Goal: Task Accomplishment & Management: Manage account settings

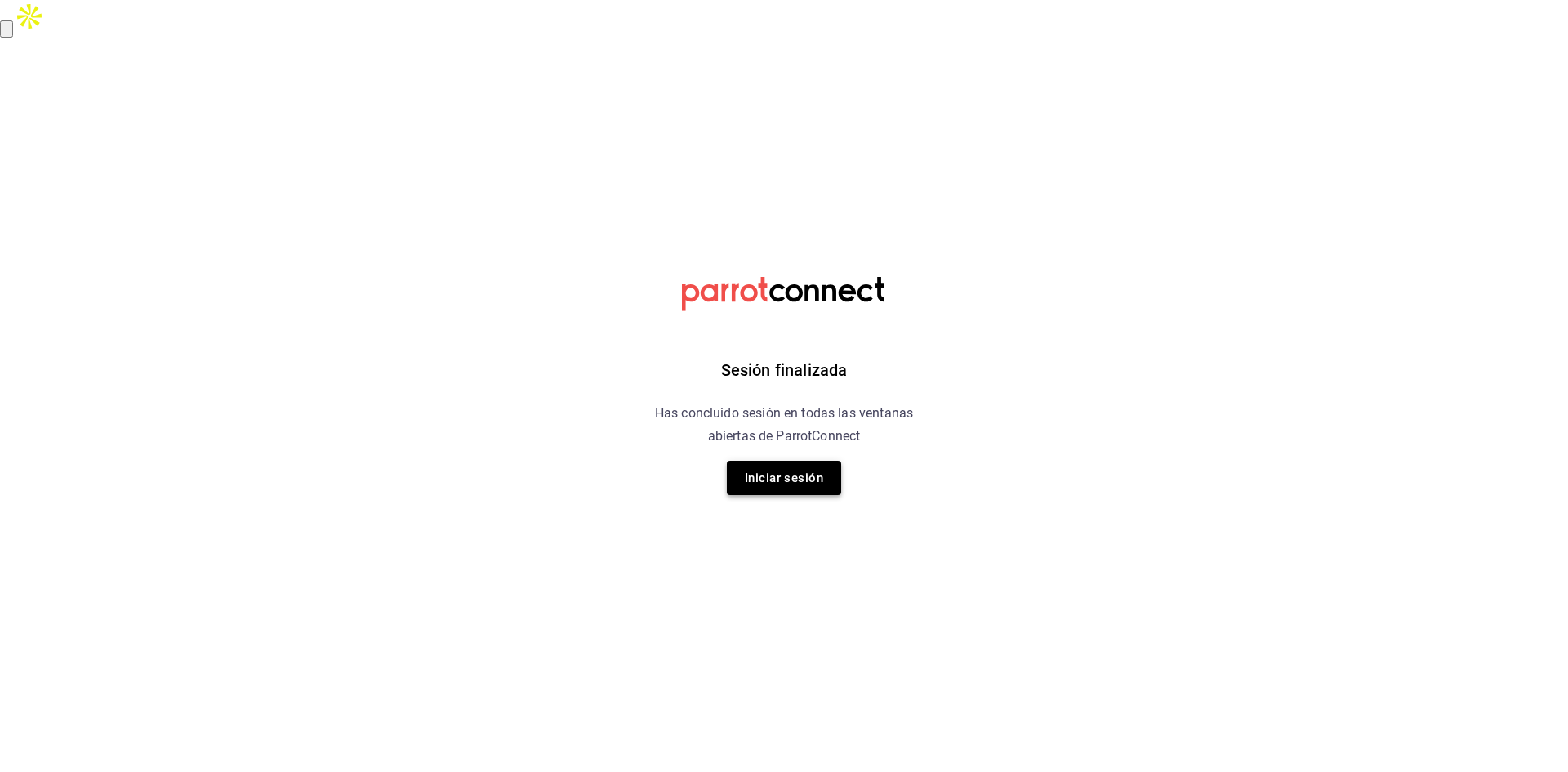
click at [821, 472] on button "Iniciar sesión" at bounding box center [784, 478] width 115 height 34
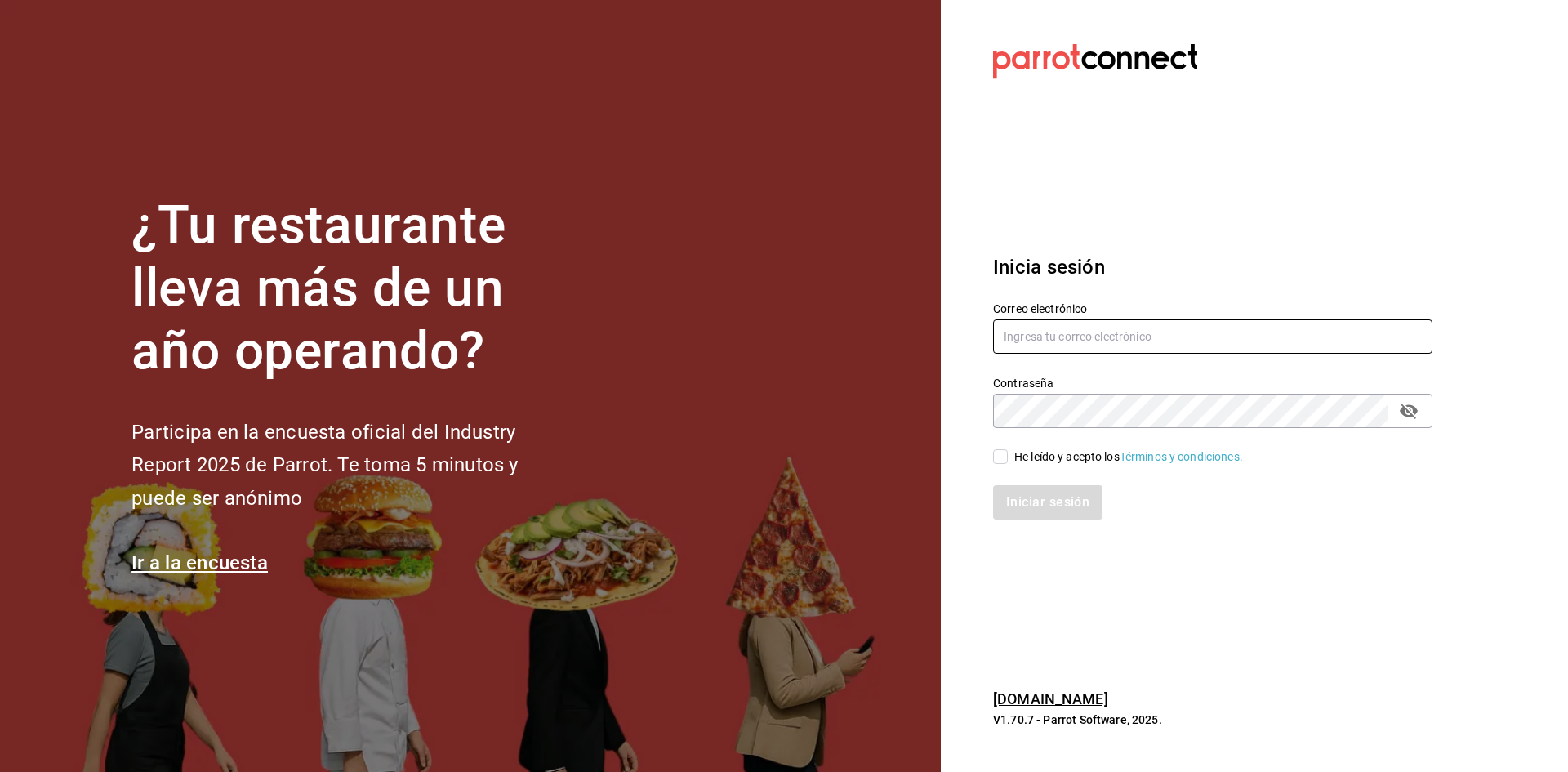
click at [1126, 339] on input "text" at bounding box center [1213, 336] width 440 height 34
type input "car0077@gmail.com"
click at [1003, 462] on input "He leído y acepto los Términos y condiciones." at bounding box center [1000, 457] width 15 height 15
checkbox input "true"
click at [1027, 495] on button "Iniciar sesión" at bounding box center [1049, 502] width 111 height 34
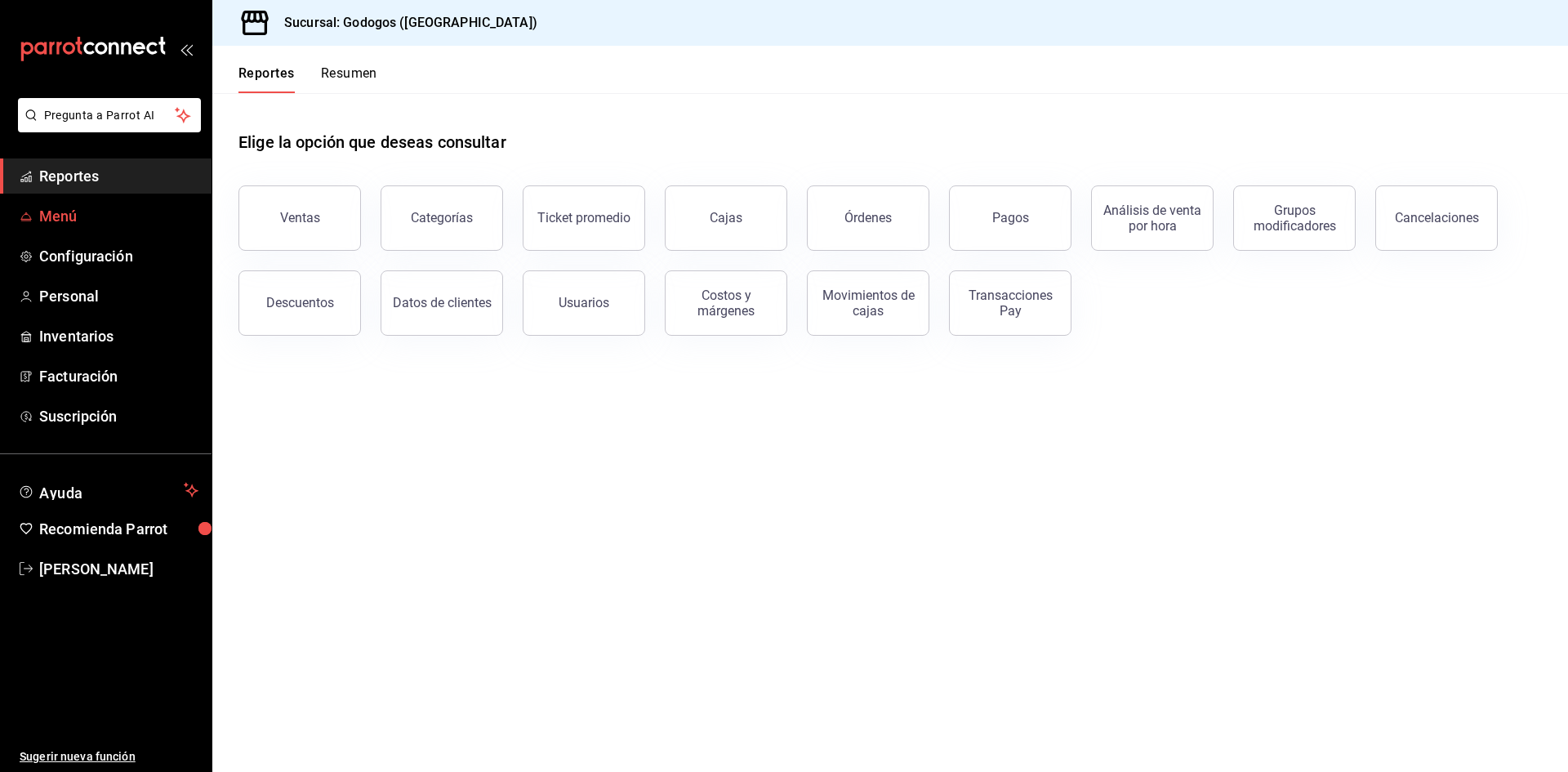
click at [78, 211] on span "Menú" at bounding box center [119, 216] width 159 height 22
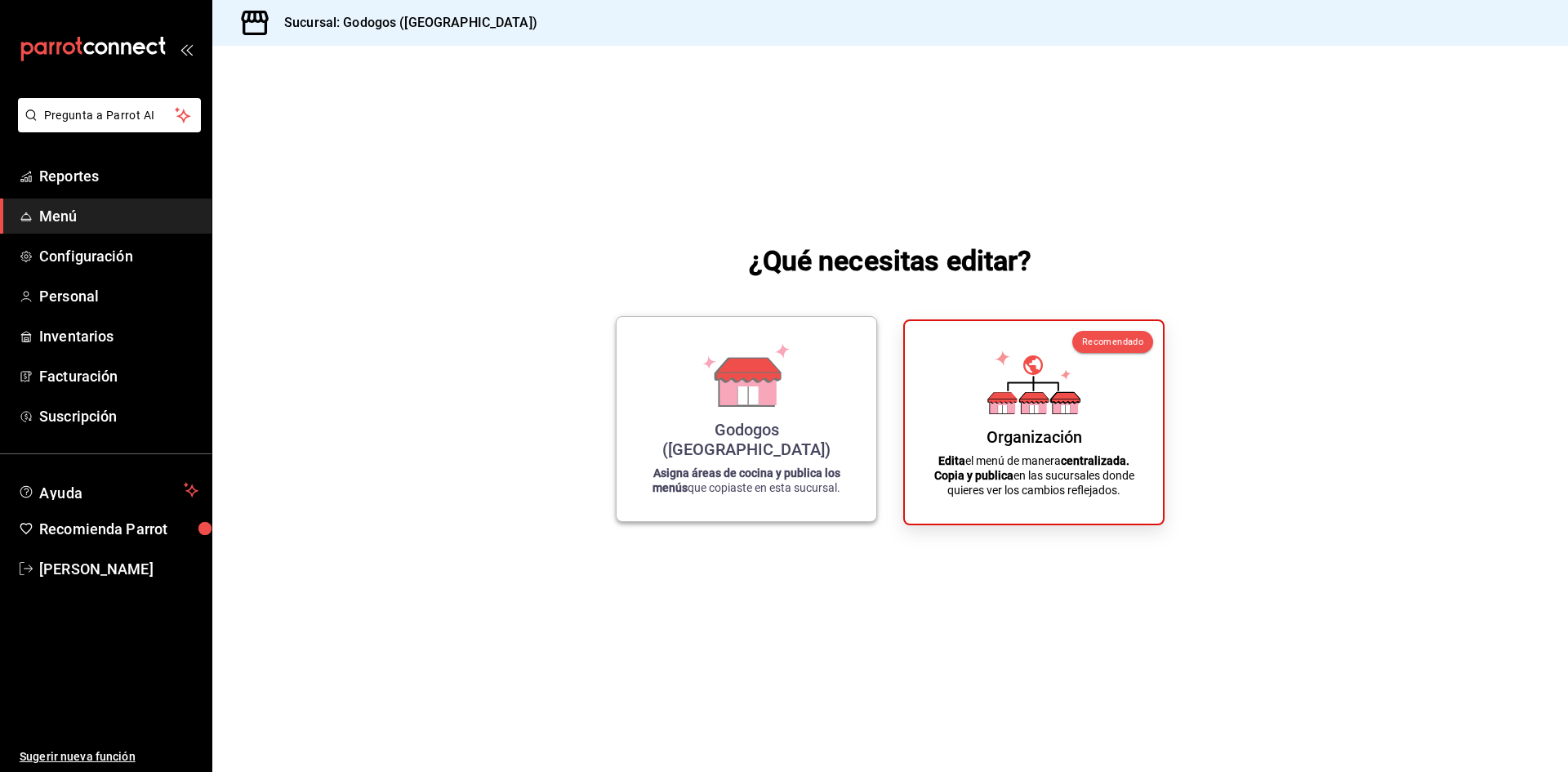
click at [729, 433] on div "Godogos (Monterrey) Asigna áreas de cocina y publica los menús que copiaste en …" at bounding box center [746, 419] width 221 height 178
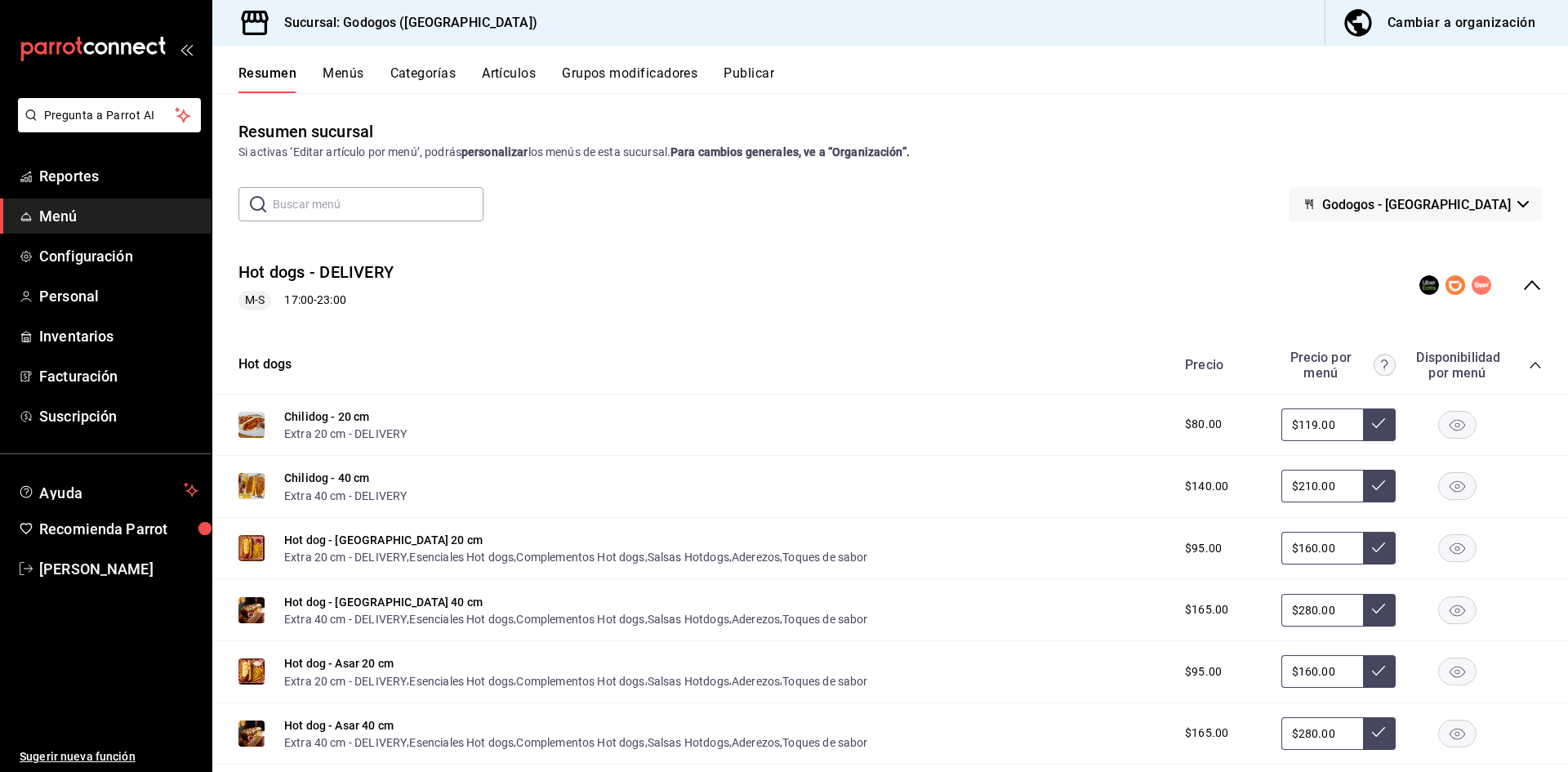
click at [432, 209] on input "text" at bounding box center [378, 203] width 210 height 32
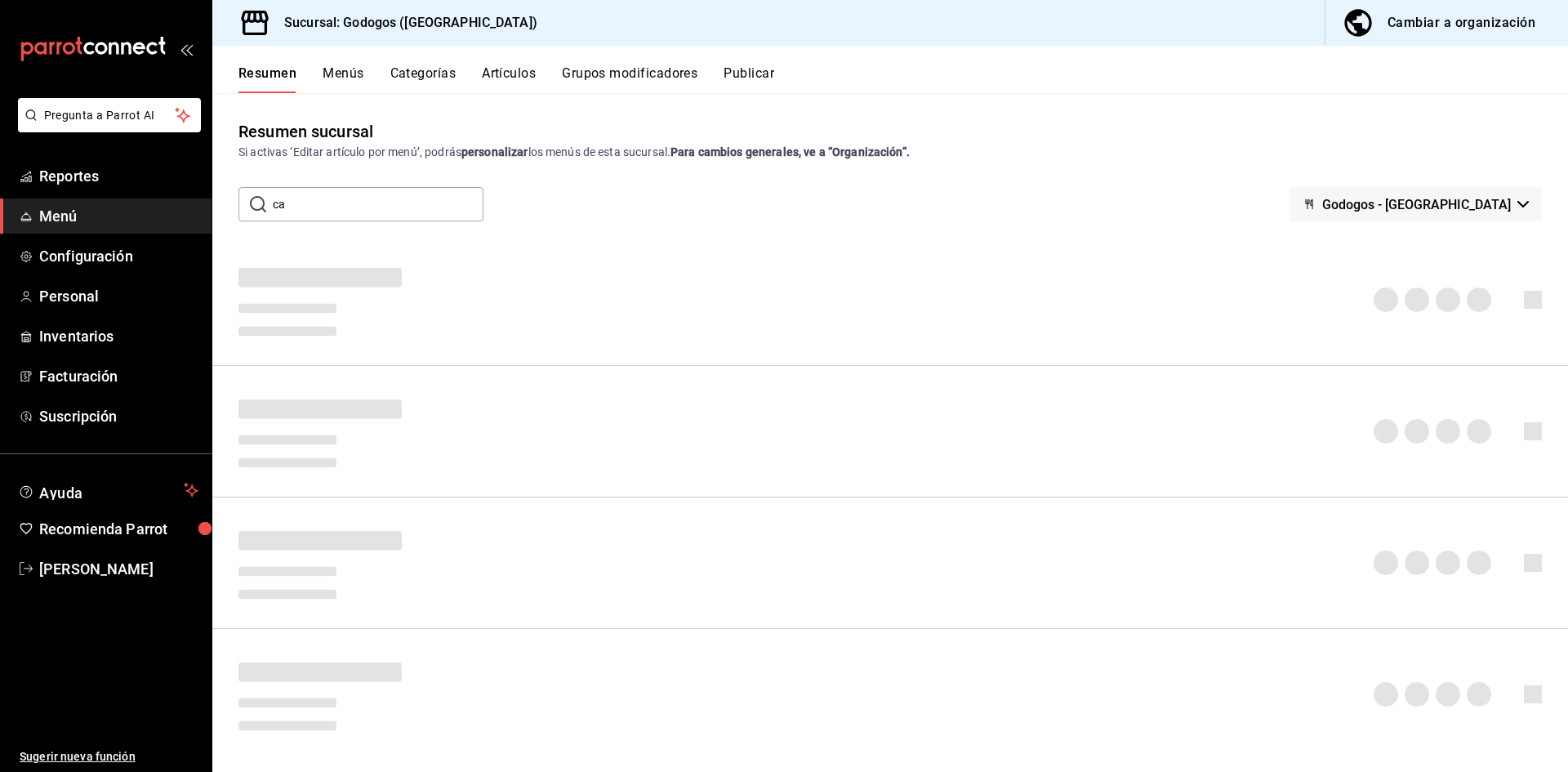
type input "c"
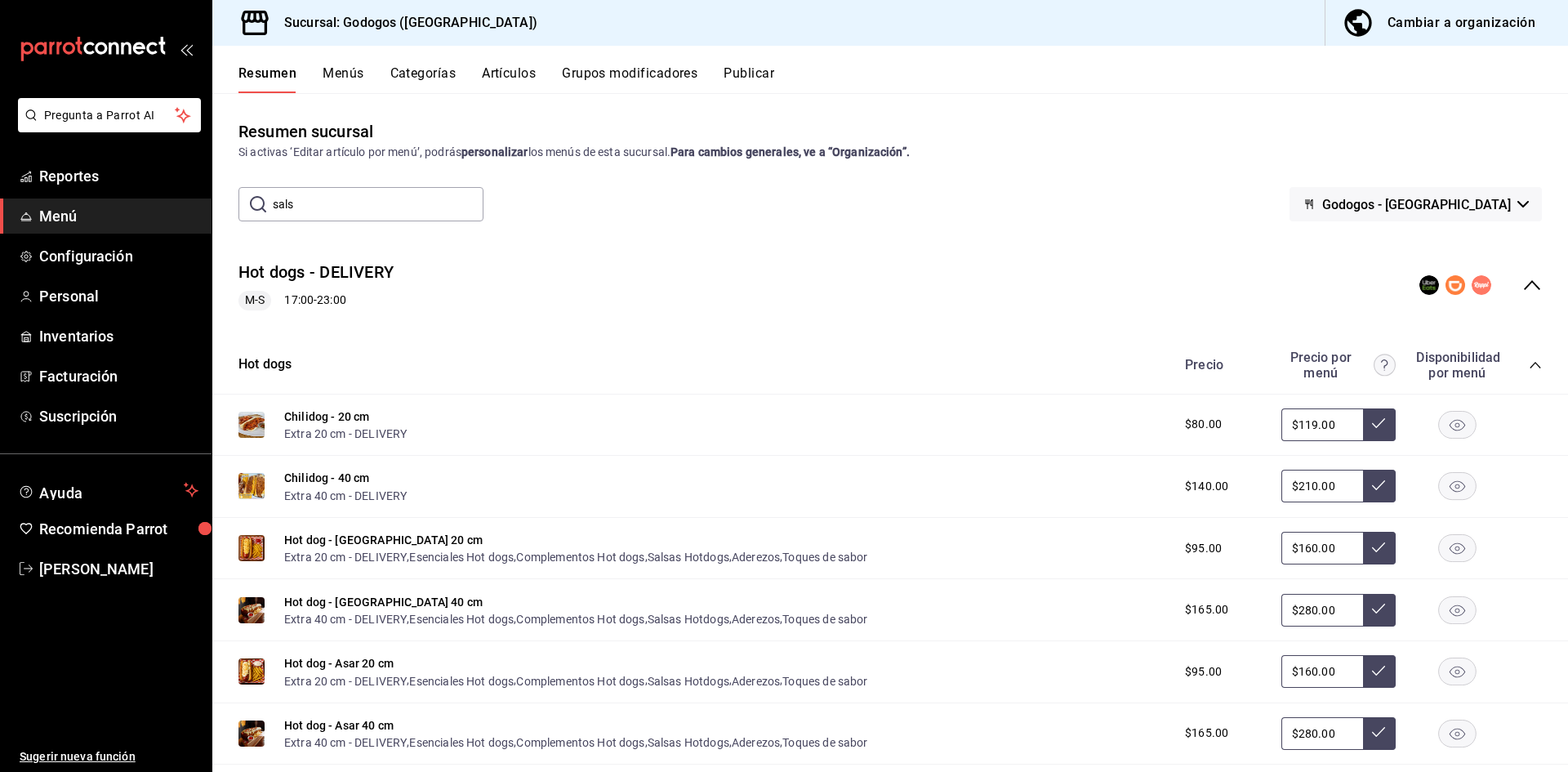
type input "salsa"
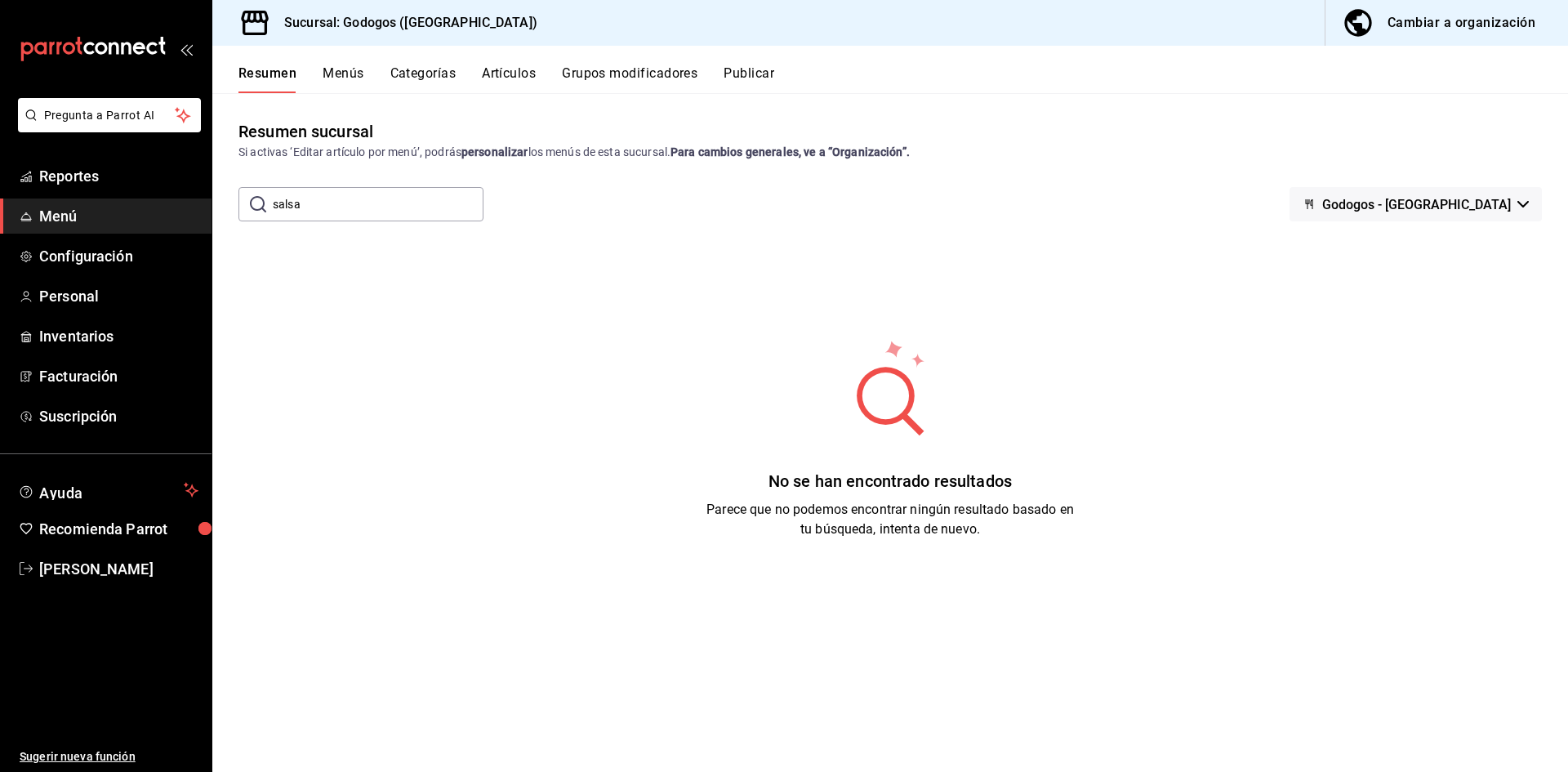
drag, startPoint x: 343, startPoint y: 210, endPoint x: 268, endPoint y: 208, distance: 75.0
click at [268, 208] on div "​ salsa ​" at bounding box center [361, 203] width 245 height 34
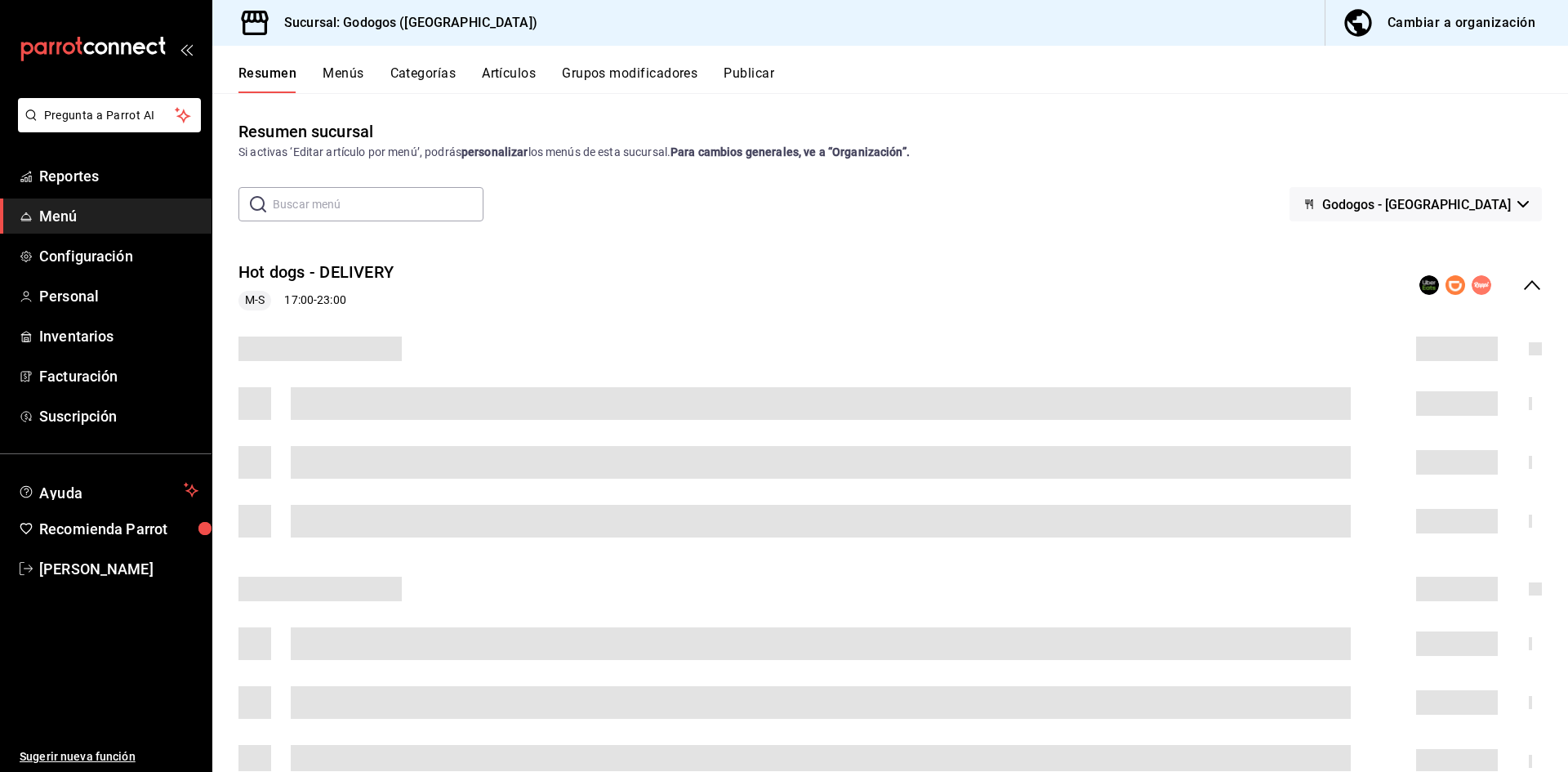
click at [629, 76] on button "Grupos modificadores" at bounding box center [629, 80] width 136 height 28
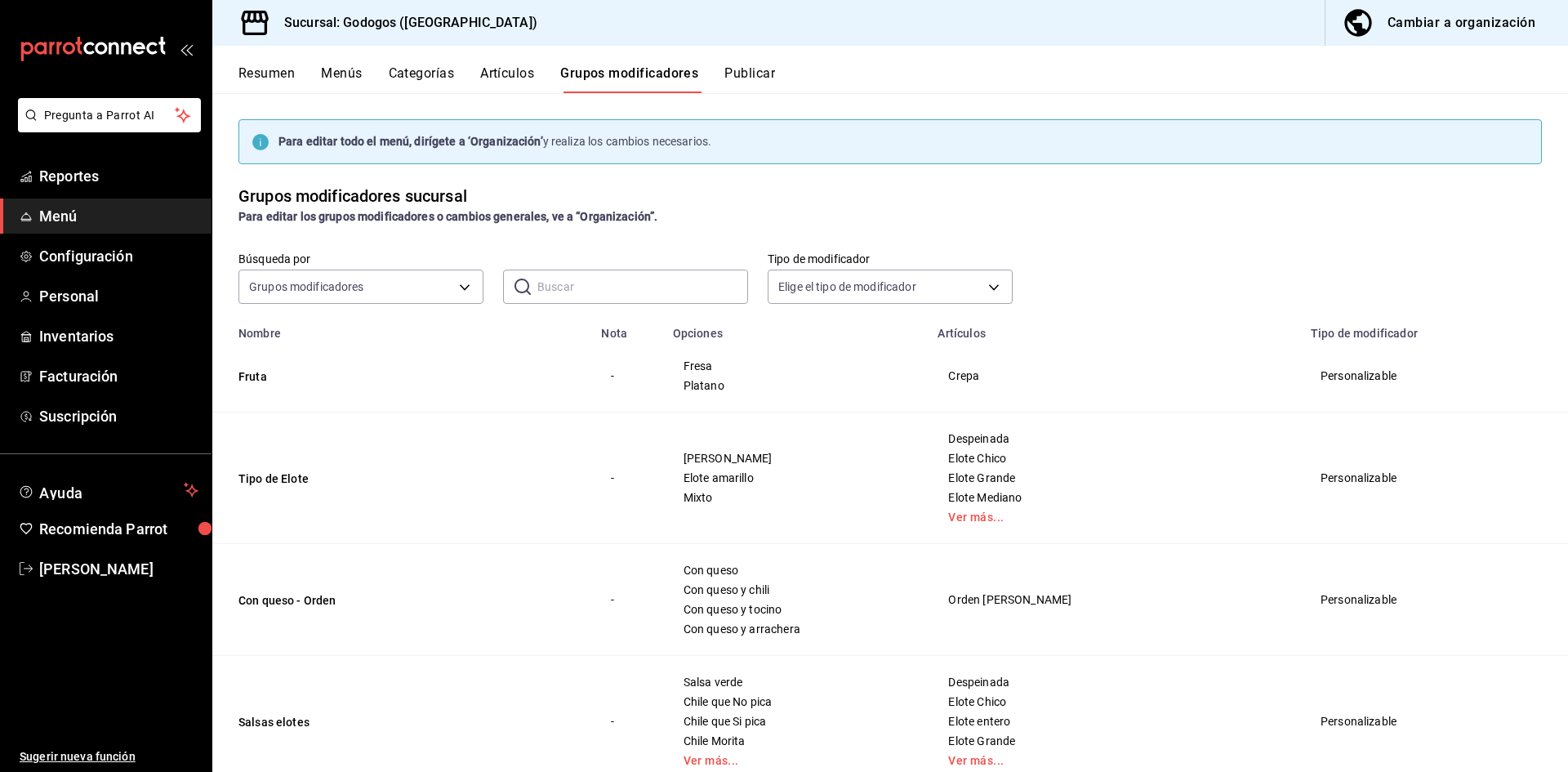
click at [591, 295] on input "text" at bounding box center [642, 287] width 210 height 32
type input "salsa"
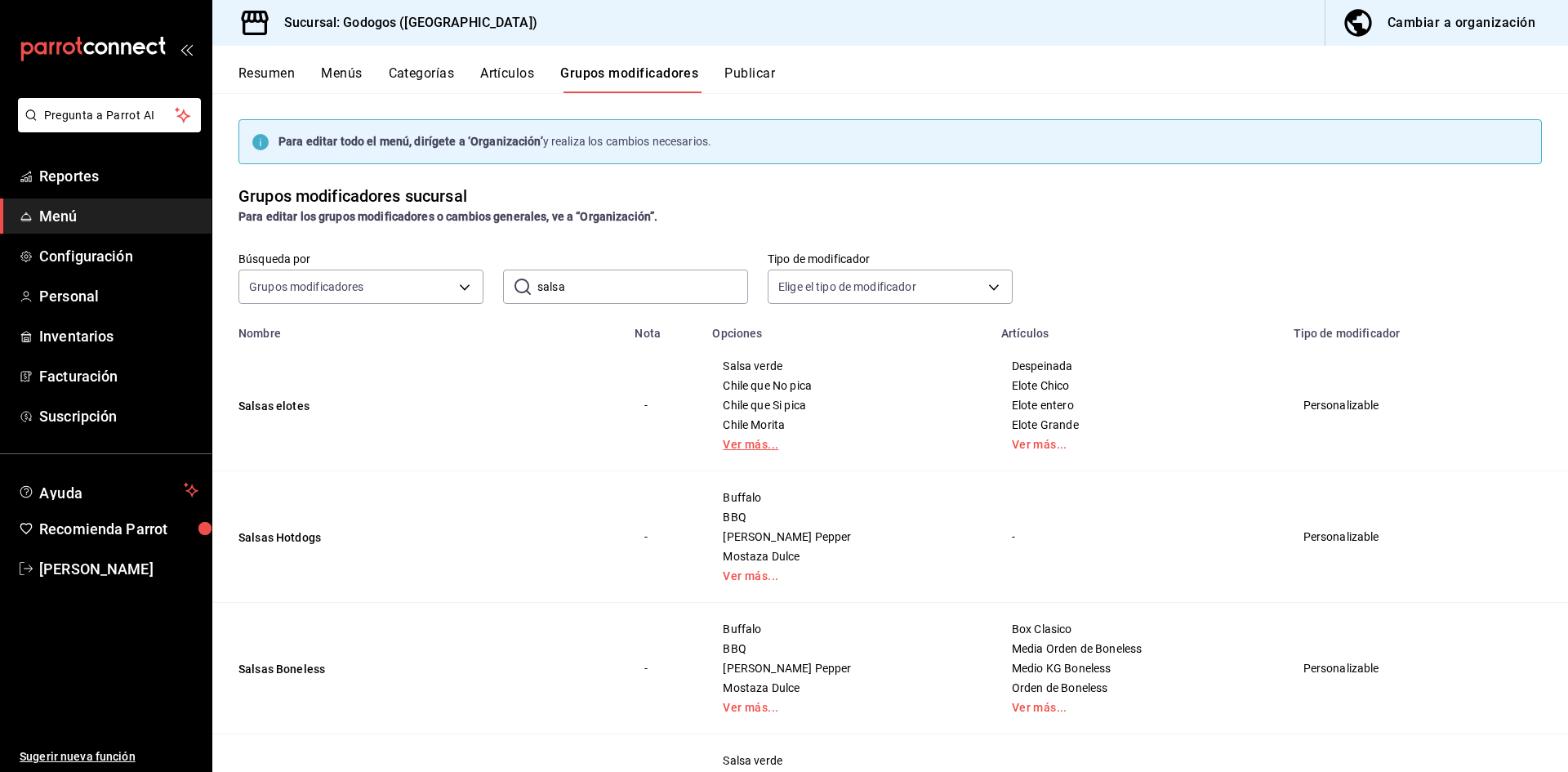
click at [795, 446] on link "Ver más..." at bounding box center [846, 444] width 247 height 11
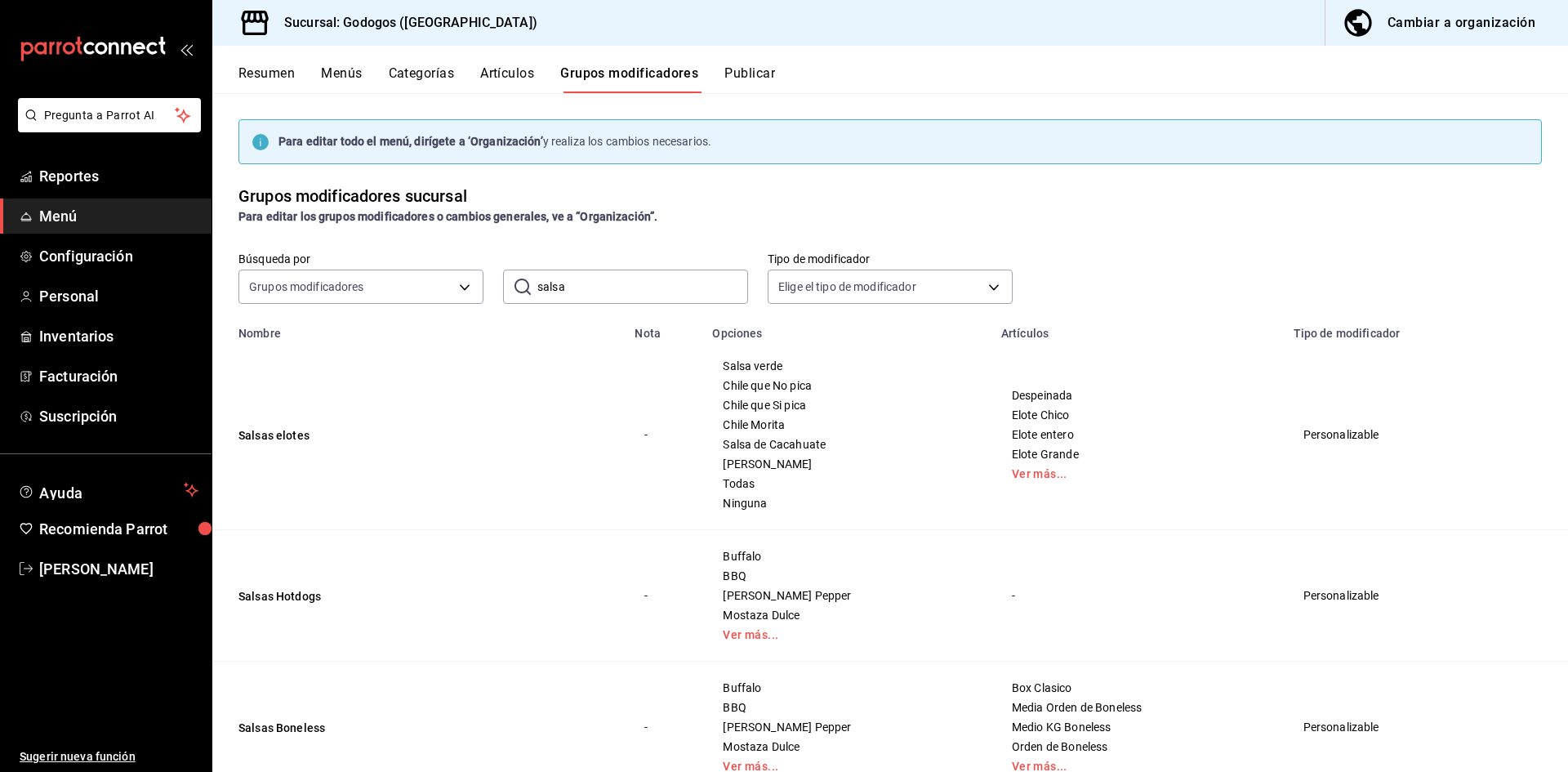
click at [1346, 437] on td "Personalizable" at bounding box center [1391, 435] width 215 height 190
click at [295, 437] on button "Salsas elotes" at bounding box center [336, 436] width 196 height 17
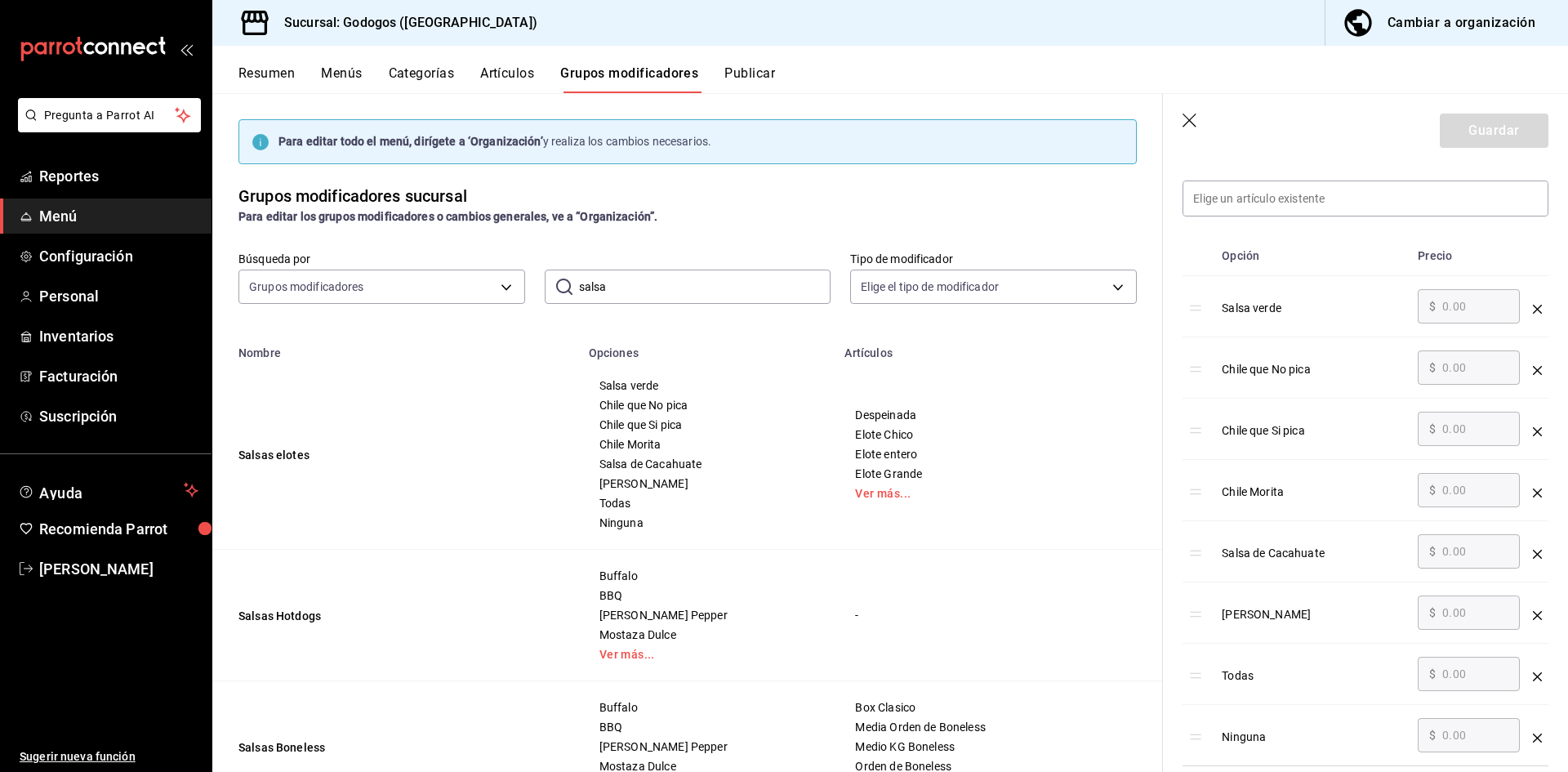
scroll to position [572, 0]
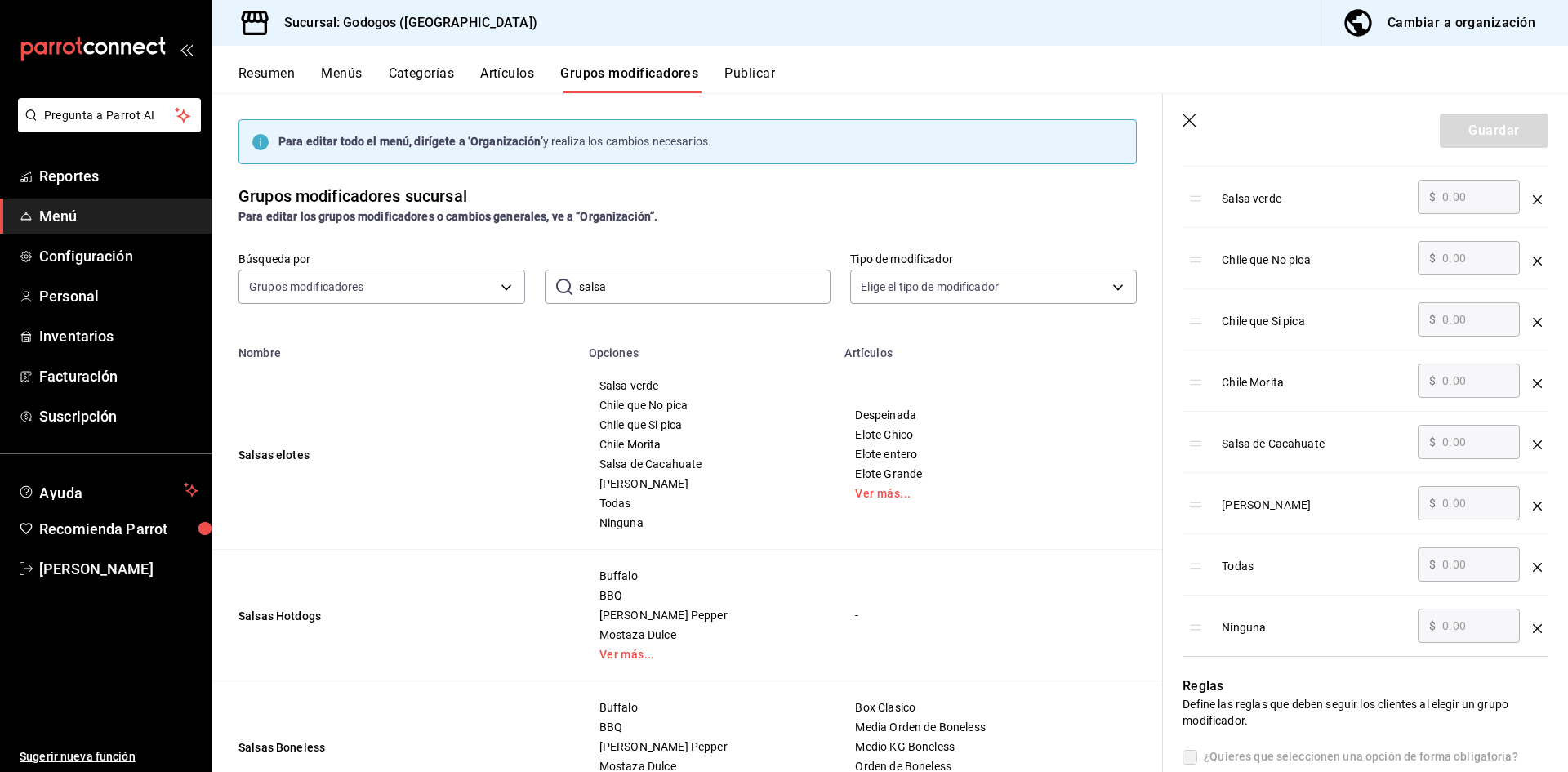
drag, startPoint x: 1558, startPoint y: 442, endPoint x: 1557, endPoint y: 560, distance: 118.0
click at [1533, 448] on div "optionsTable" at bounding box center [1537, 438] width 9 height 27
click at [1533, 447] on div "optionsTable" at bounding box center [1537, 438] width 9 height 27
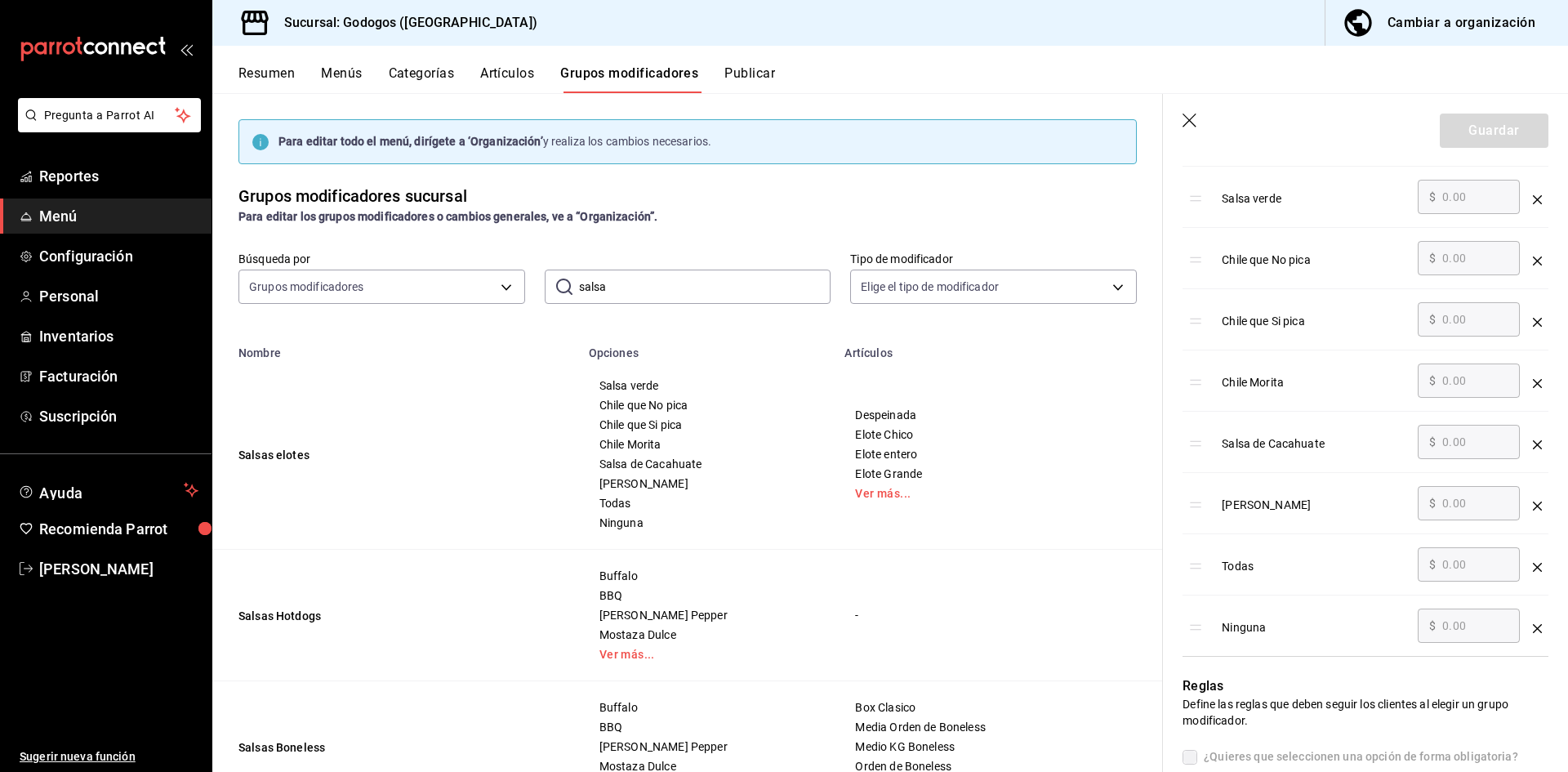
click at [1200, 449] on icon "optionsTable" at bounding box center [1195, 443] width 13 height 13
drag, startPoint x: 1218, startPoint y: 444, endPoint x: 1275, endPoint y: 448, distance: 57.1
click at [1275, 448] on td "Salsa de Cacahuate" at bounding box center [1313, 443] width 196 height 61
click at [1274, 450] on div "Salsa de Cacahuate" at bounding box center [1313, 438] width 183 height 27
click at [1440, 32] on div "Cambiar a organización" at bounding box center [1461, 23] width 148 height 23
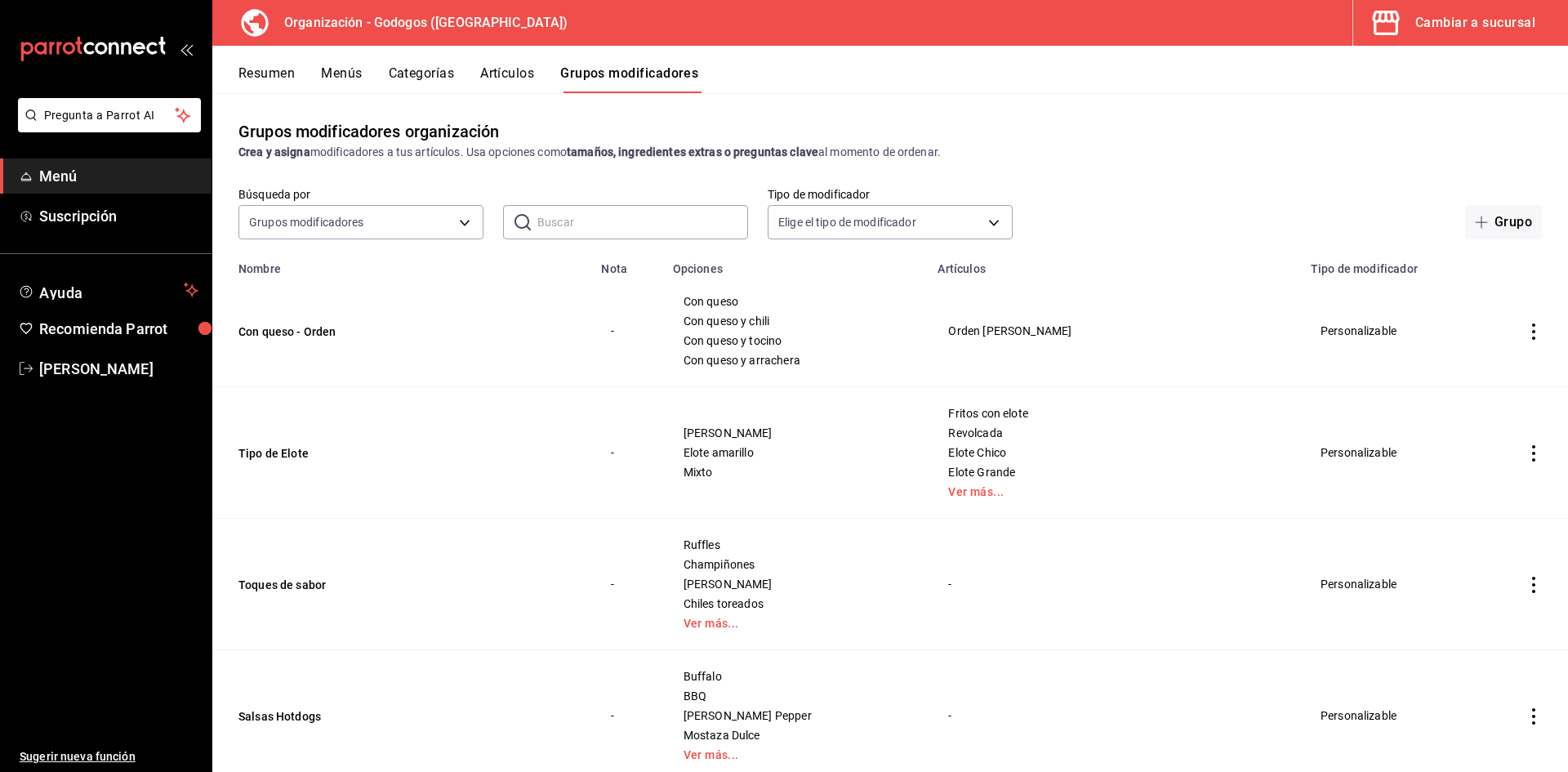
click at [662, 225] on input "text" at bounding box center [642, 222] width 210 height 32
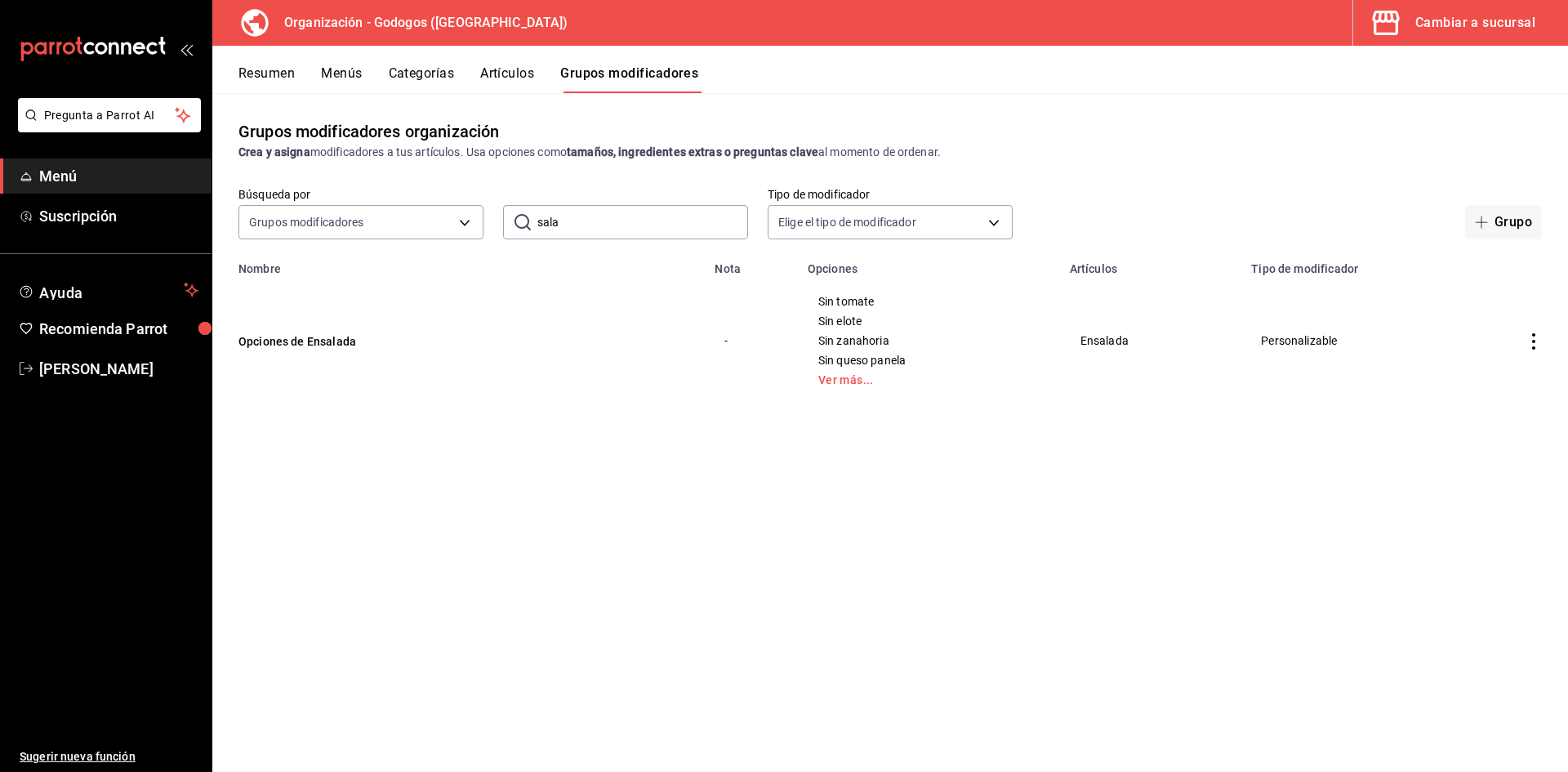
click at [662, 225] on input "sala" at bounding box center [642, 222] width 210 height 32
type input "salsa"
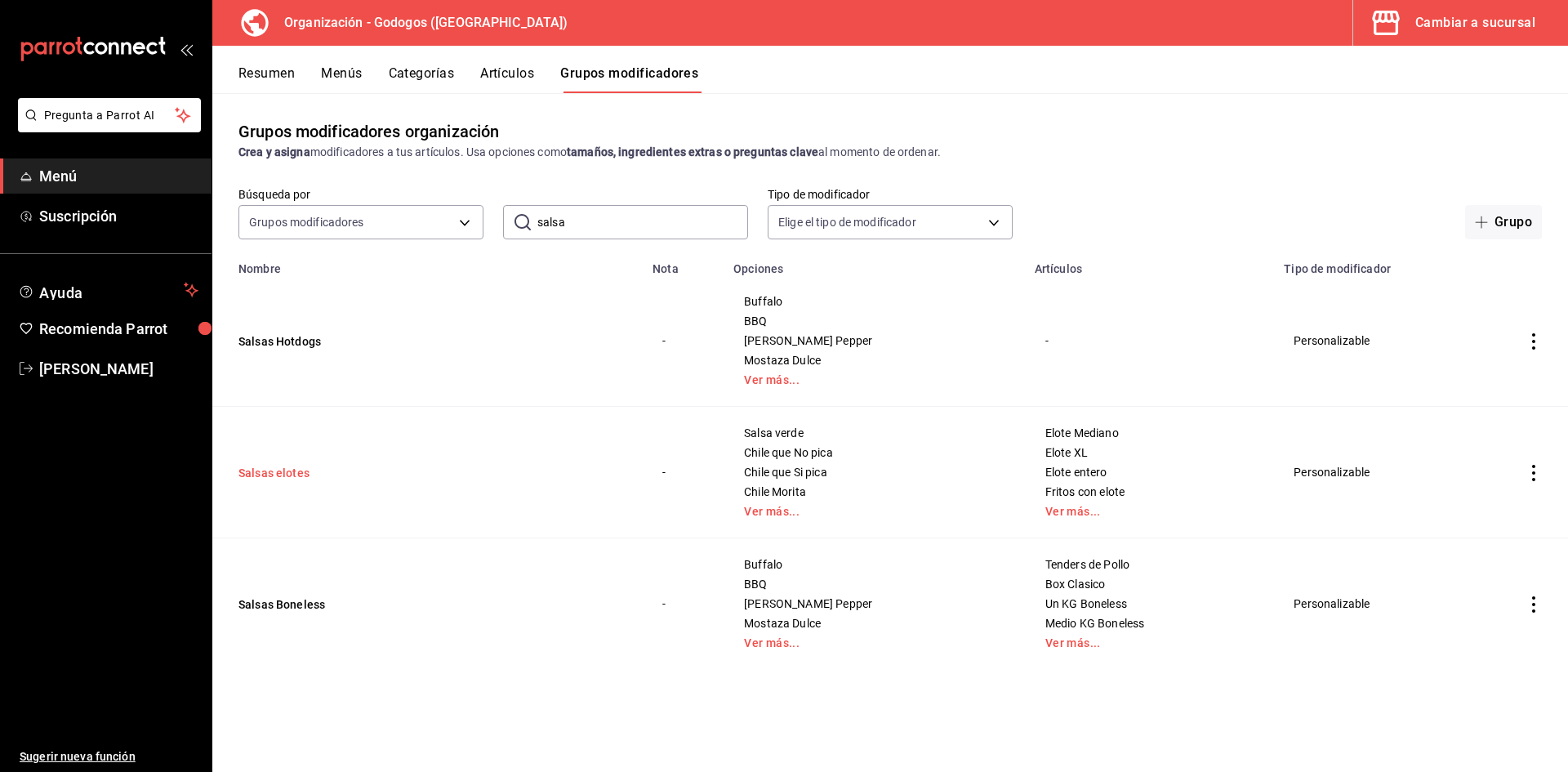
click at [285, 472] on button "Salsas elotes" at bounding box center [336, 472] width 196 height 17
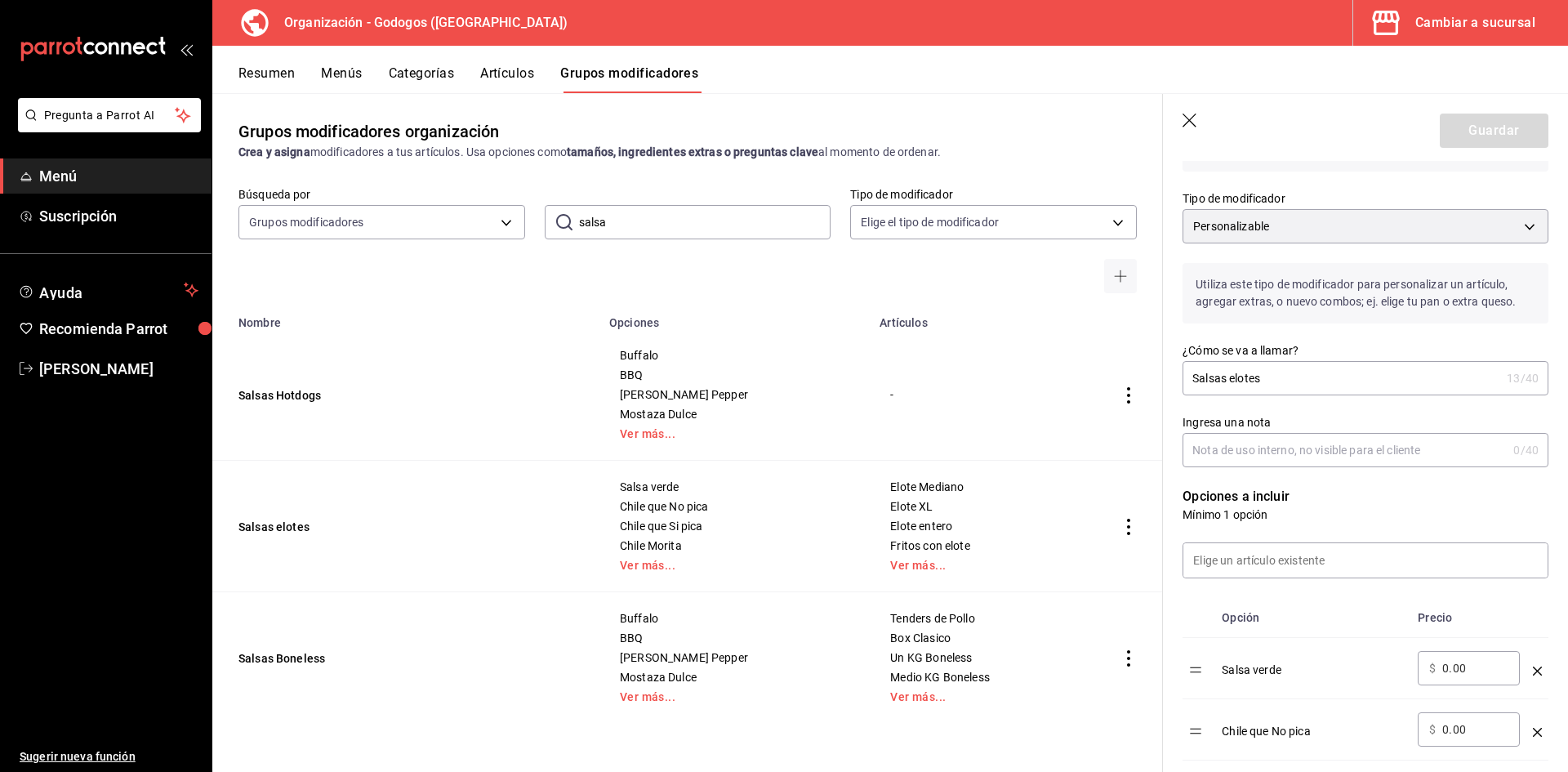
scroll to position [490, 0]
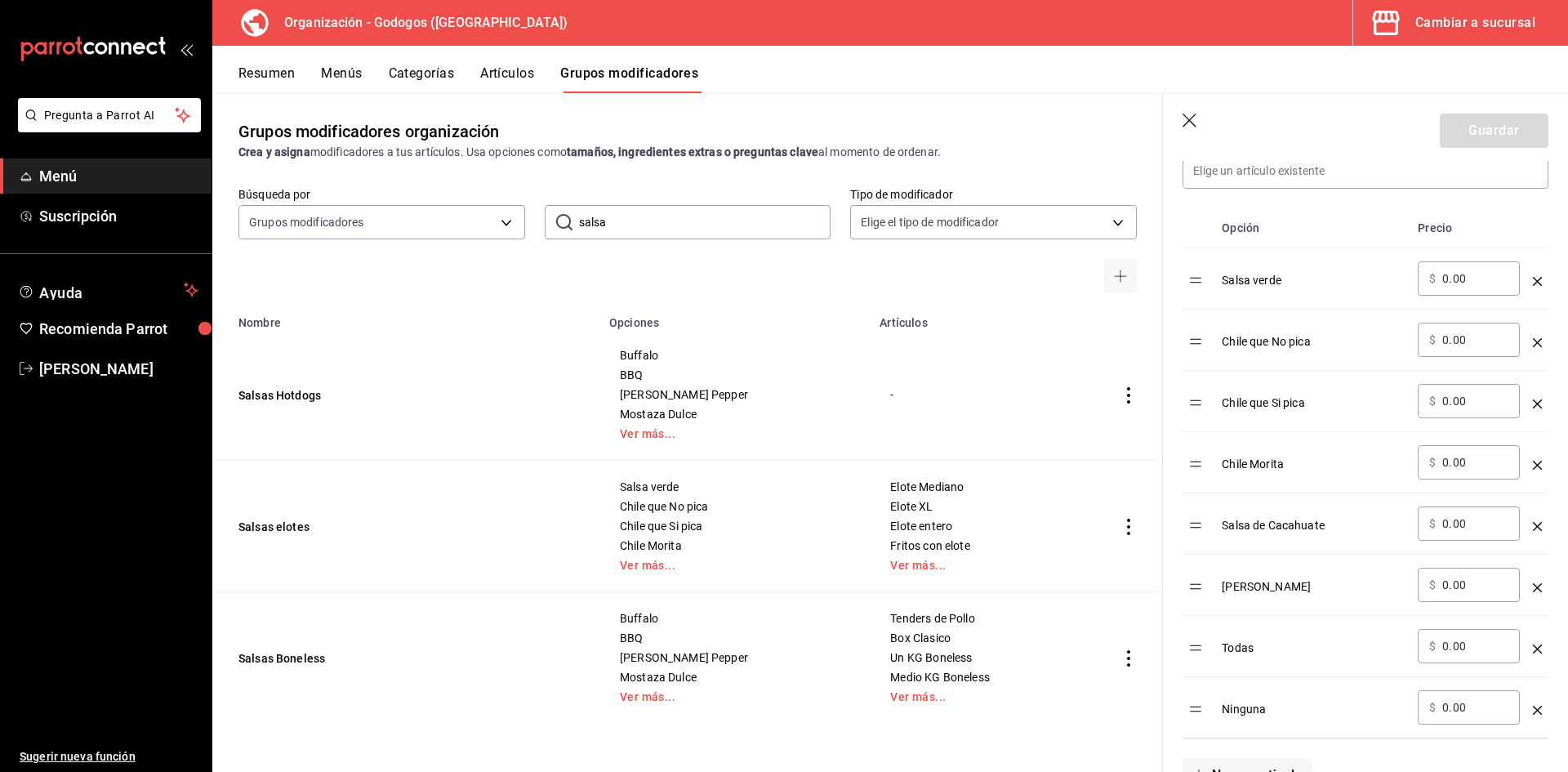
click at [1533, 528] on icon "optionsTable" at bounding box center [1537, 527] width 9 height 9
click at [1478, 131] on button "Guardar" at bounding box center [1494, 131] width 109 height 34
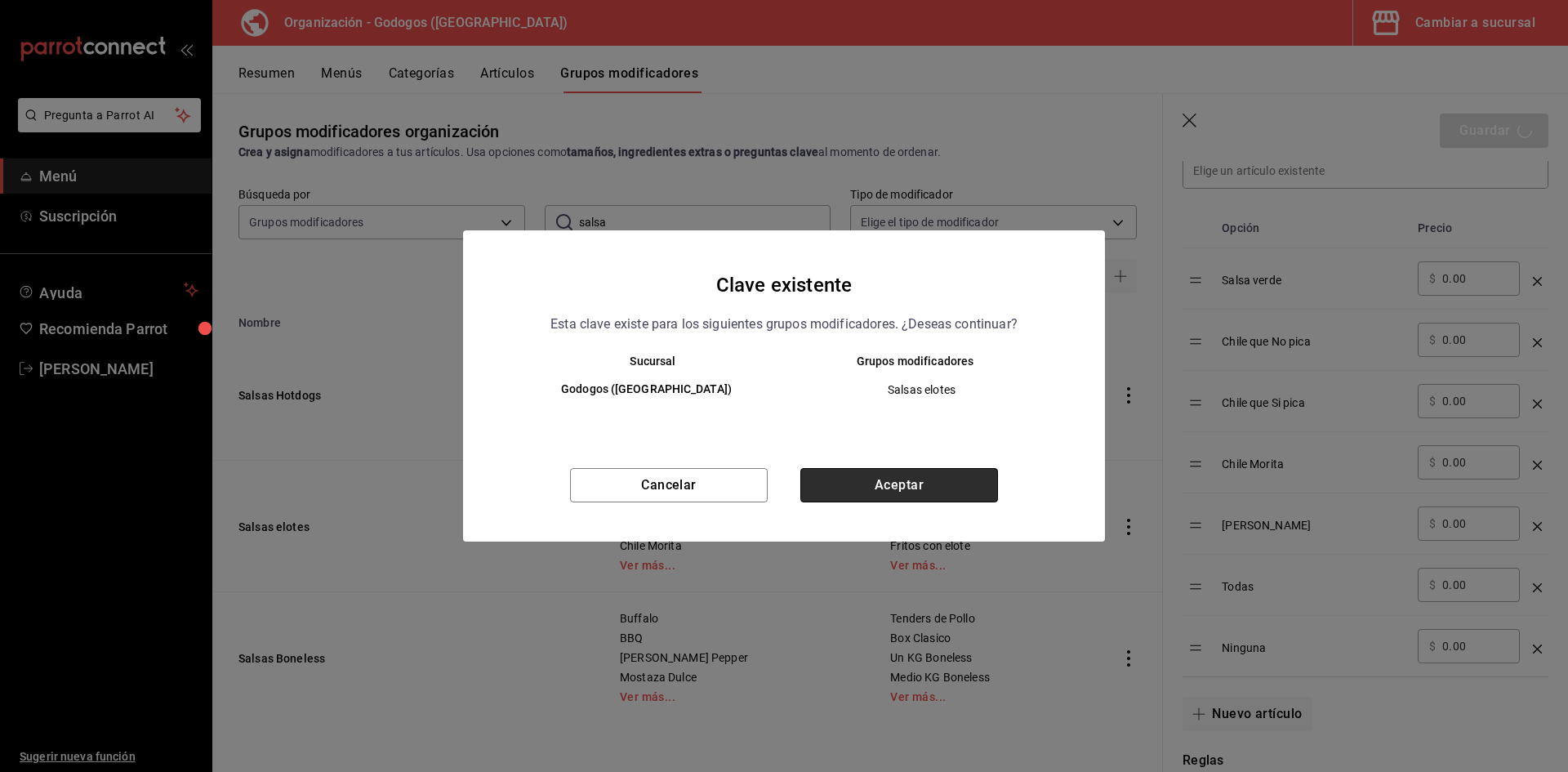
click at [913, 490] on button "Aceptar" at bounding box center [900, 485] width 198 height 34
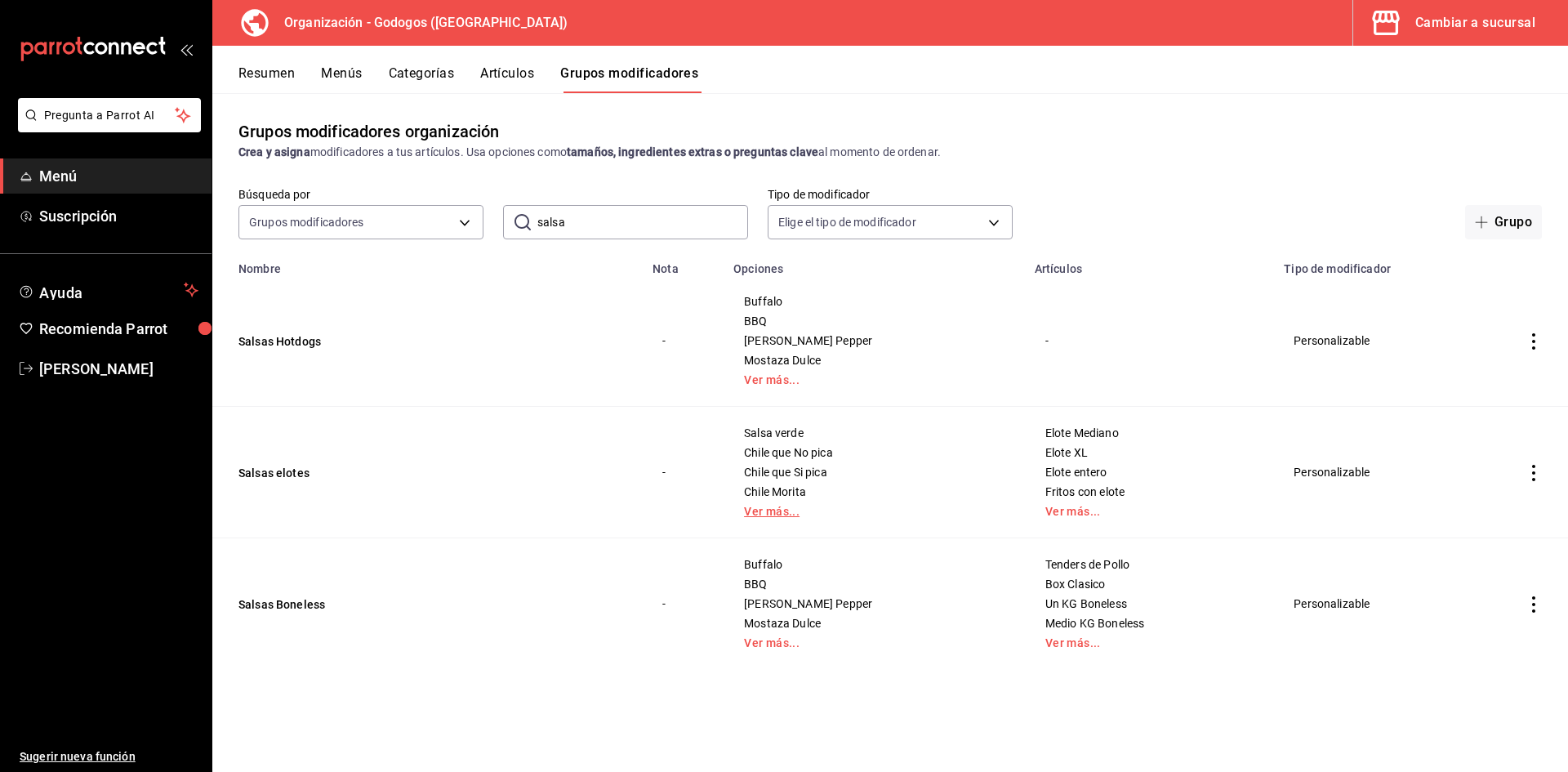
click at [792, 512] on link "Ver más..." at bounding box center [873, 511] width 260 height 11
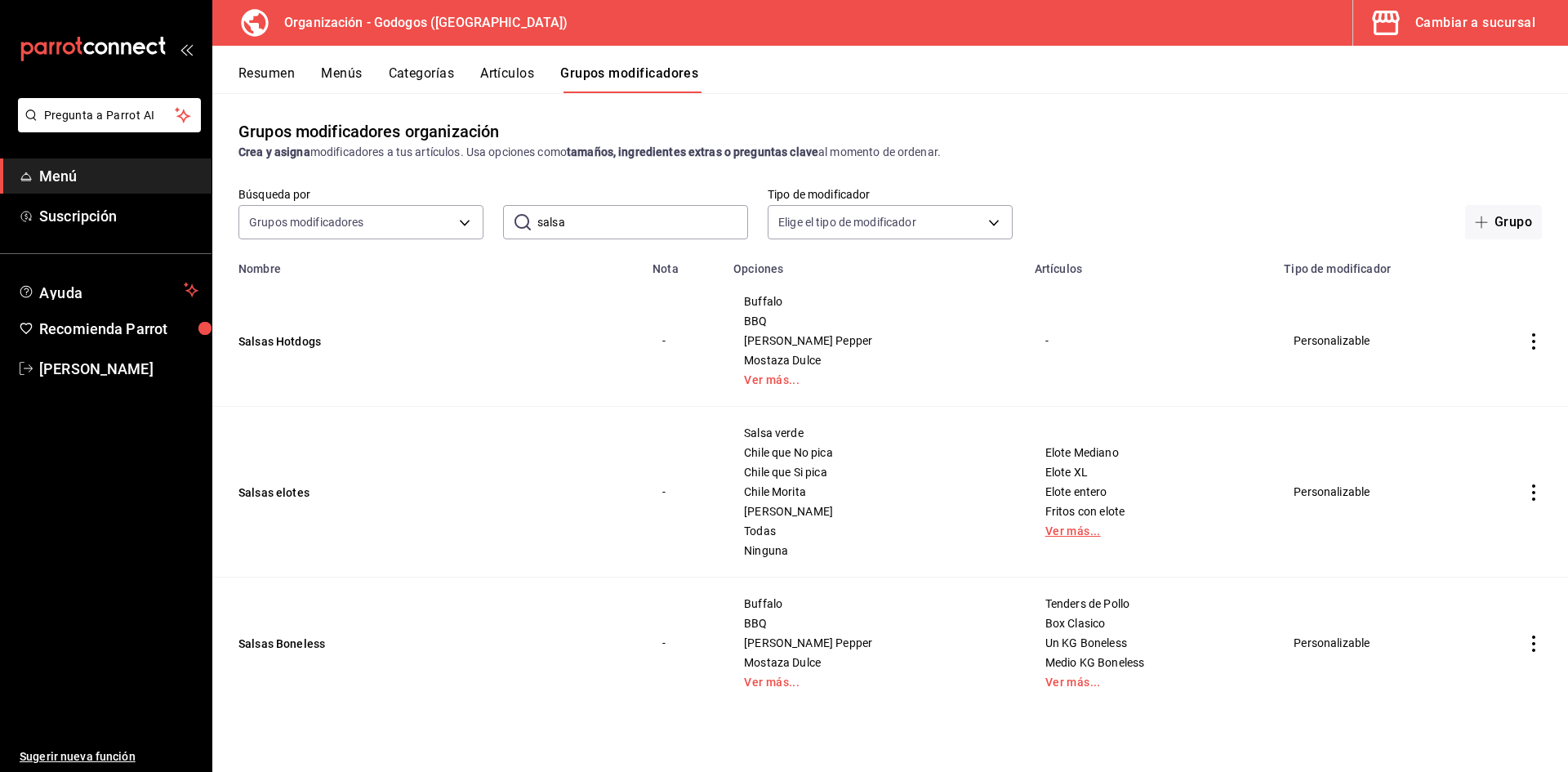
click at [1045, 528] on link "Ver más..." at bounding box center [1149, 530] width 209 height 11
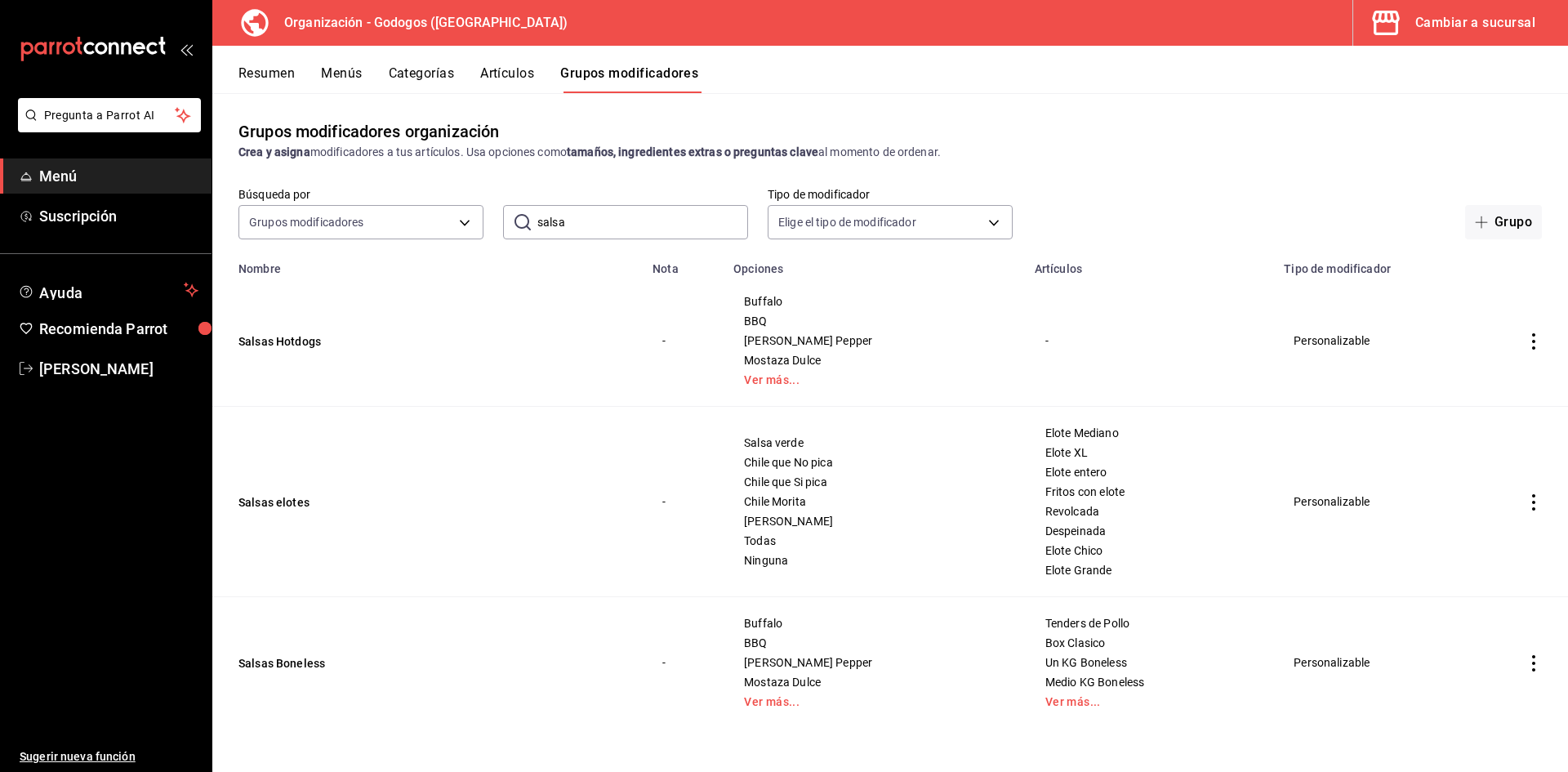
click at [353, 74] on button "Menús" at bounding box center [341, 80] width 41 height 28
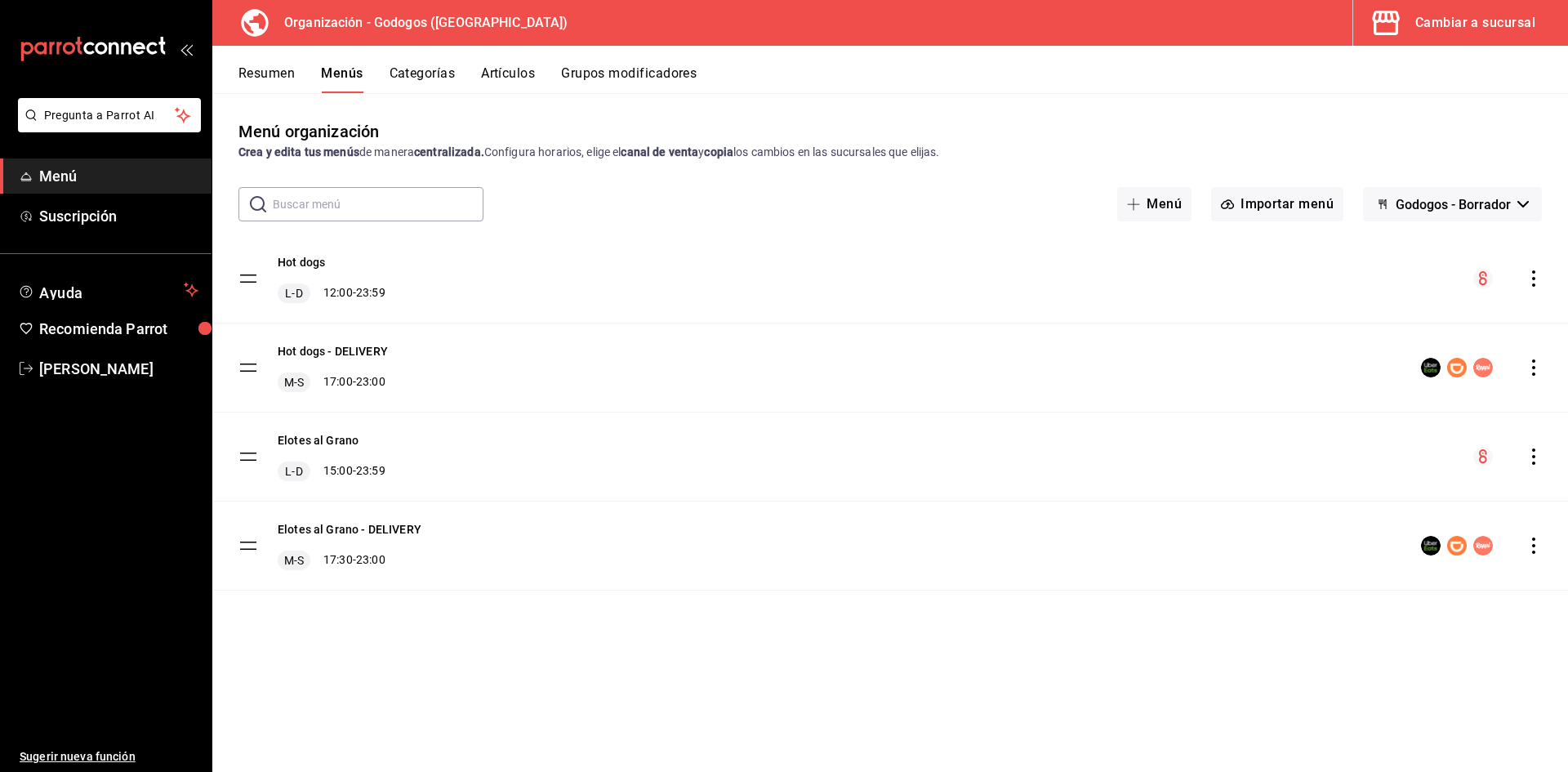
click at [1532, 542] on icon "actions" at bounding box center [1533, 545] width 17 height 17
click at [1354, 627] on span "Copiar en otra sucursal" at bounding box center [1404, 629] width 199 height 18
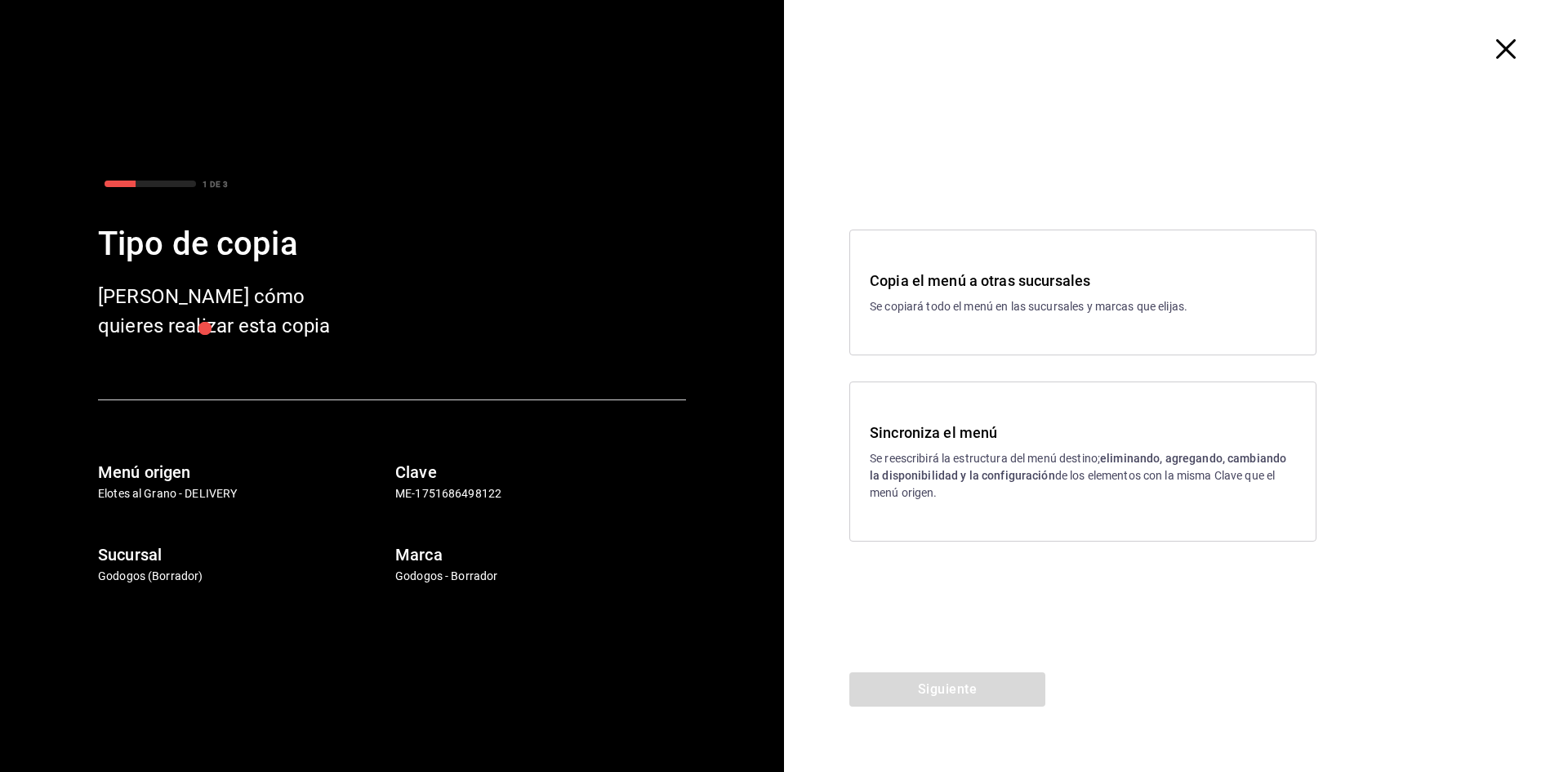
click at [981, 455] on p "Se reescribirá la estructura del menú destino; eliminando, agregando, cambiando…" at bounding box center [1083, 476] width 427 height 52
click at [964, 692] on button "Siguiente" at bounding box center [947, 689] width 196 height 34
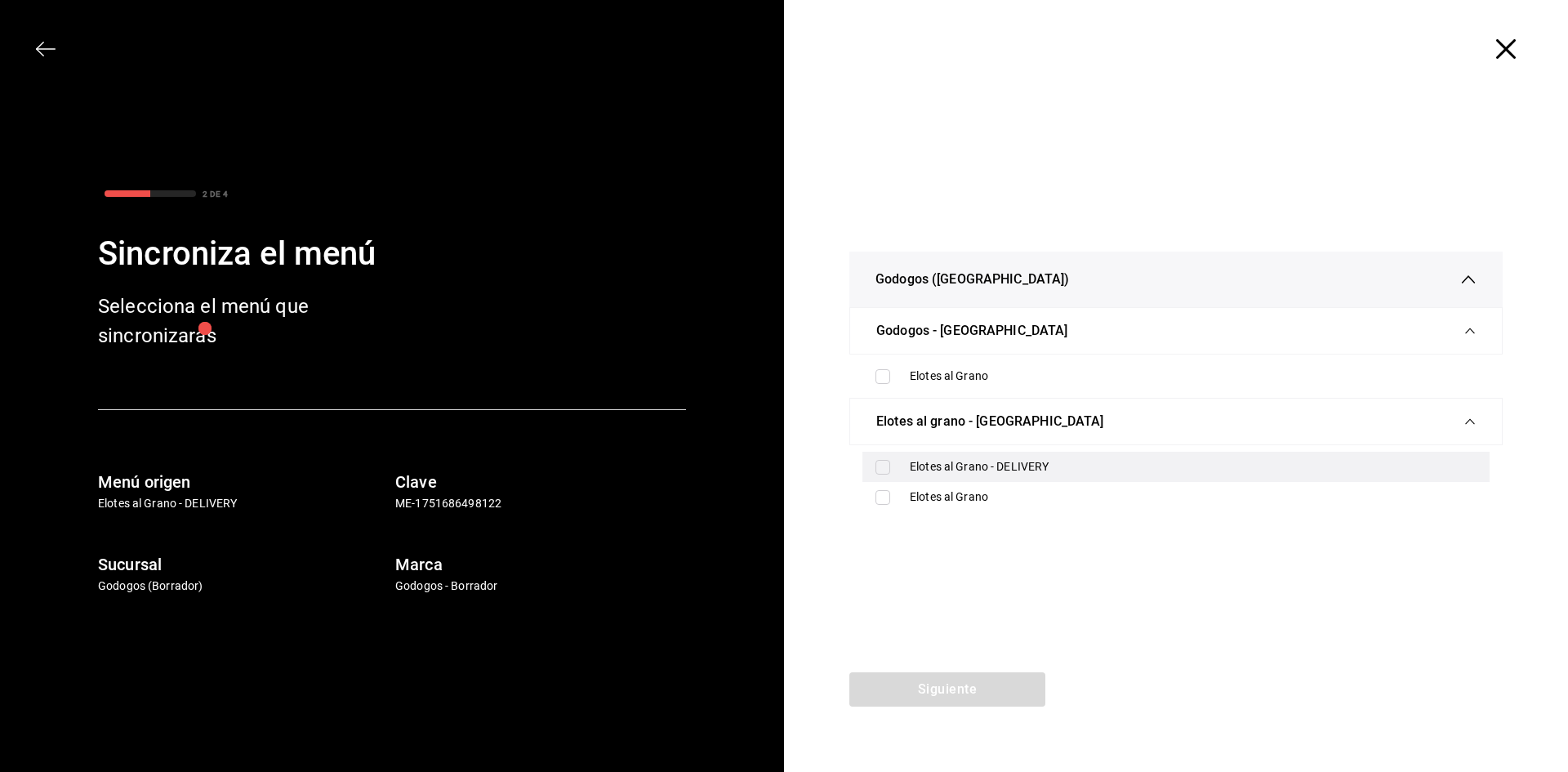
click at [877, 461] on input "checkbox" at bounding box center [882, 467] width 15 height 15
checkbox input "true"
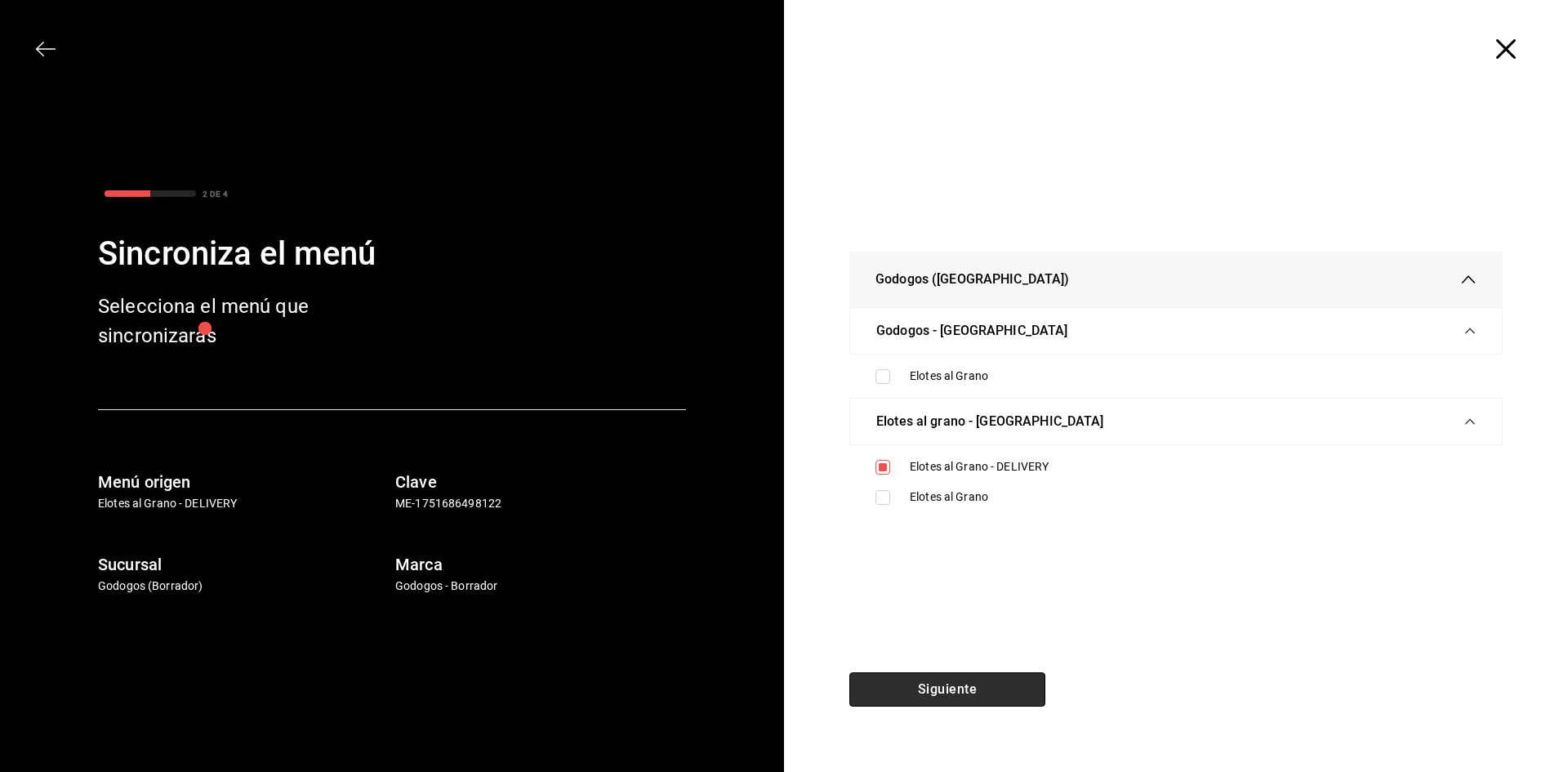
click at [929, 682] on button "Siguiente" at bounding box center [947, 689] width 196 height 34
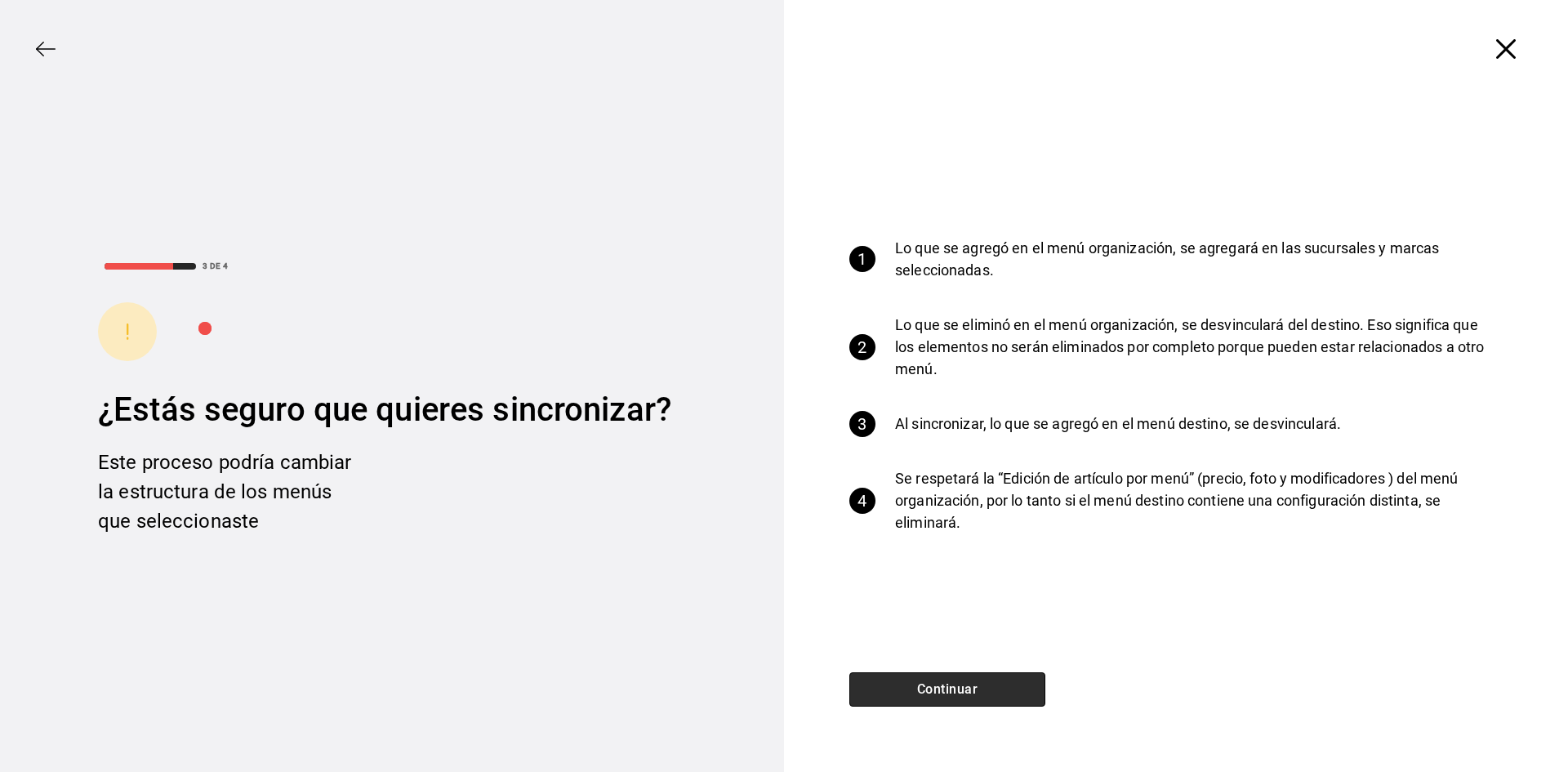
click at [937, 682] on button "Continuar" at bounding box center [947, 689] width 196 height 34
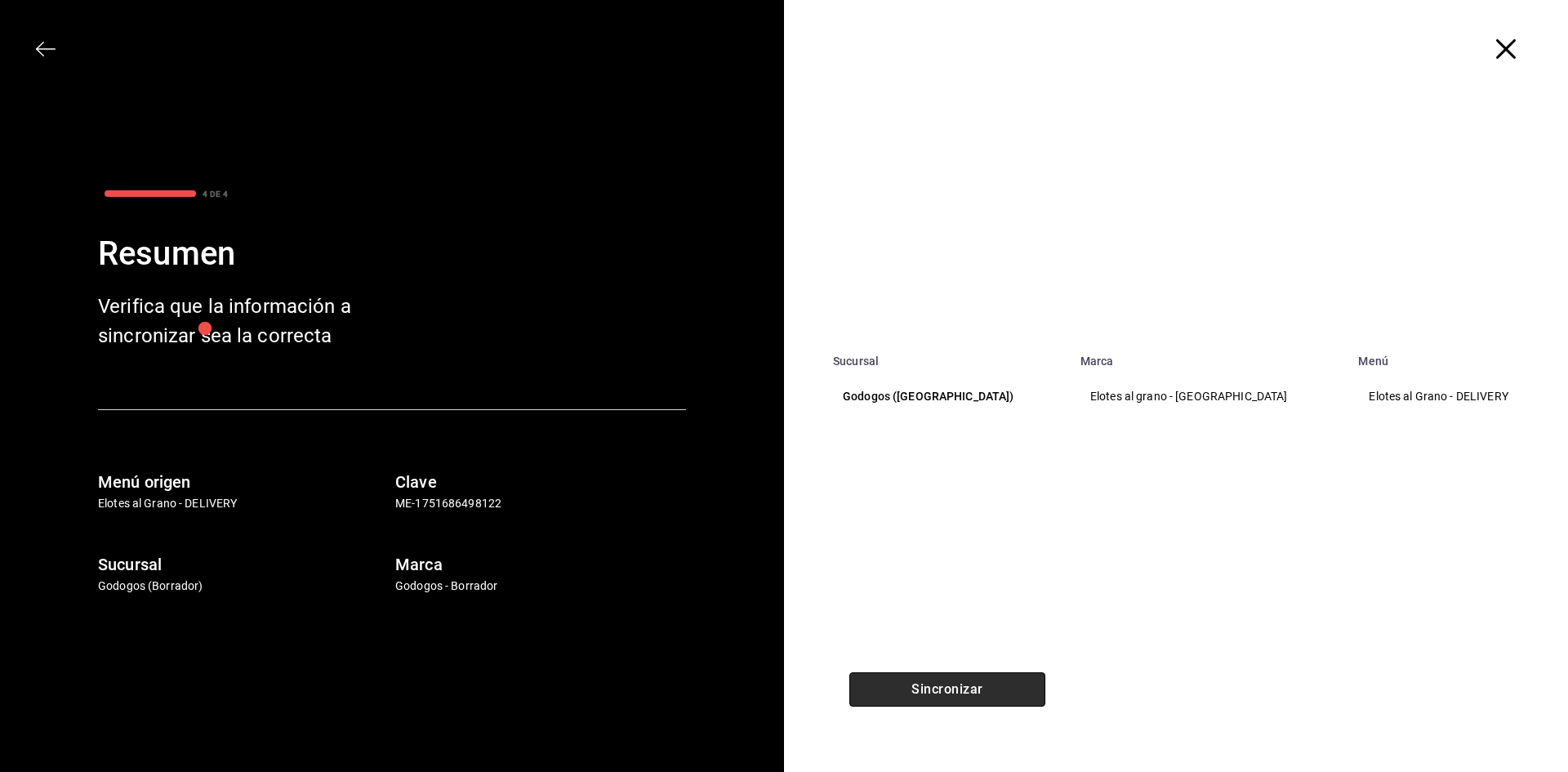
click at [937, 682] on button "Sincronizar" at bounding box center [947, 689] width 196 height 34
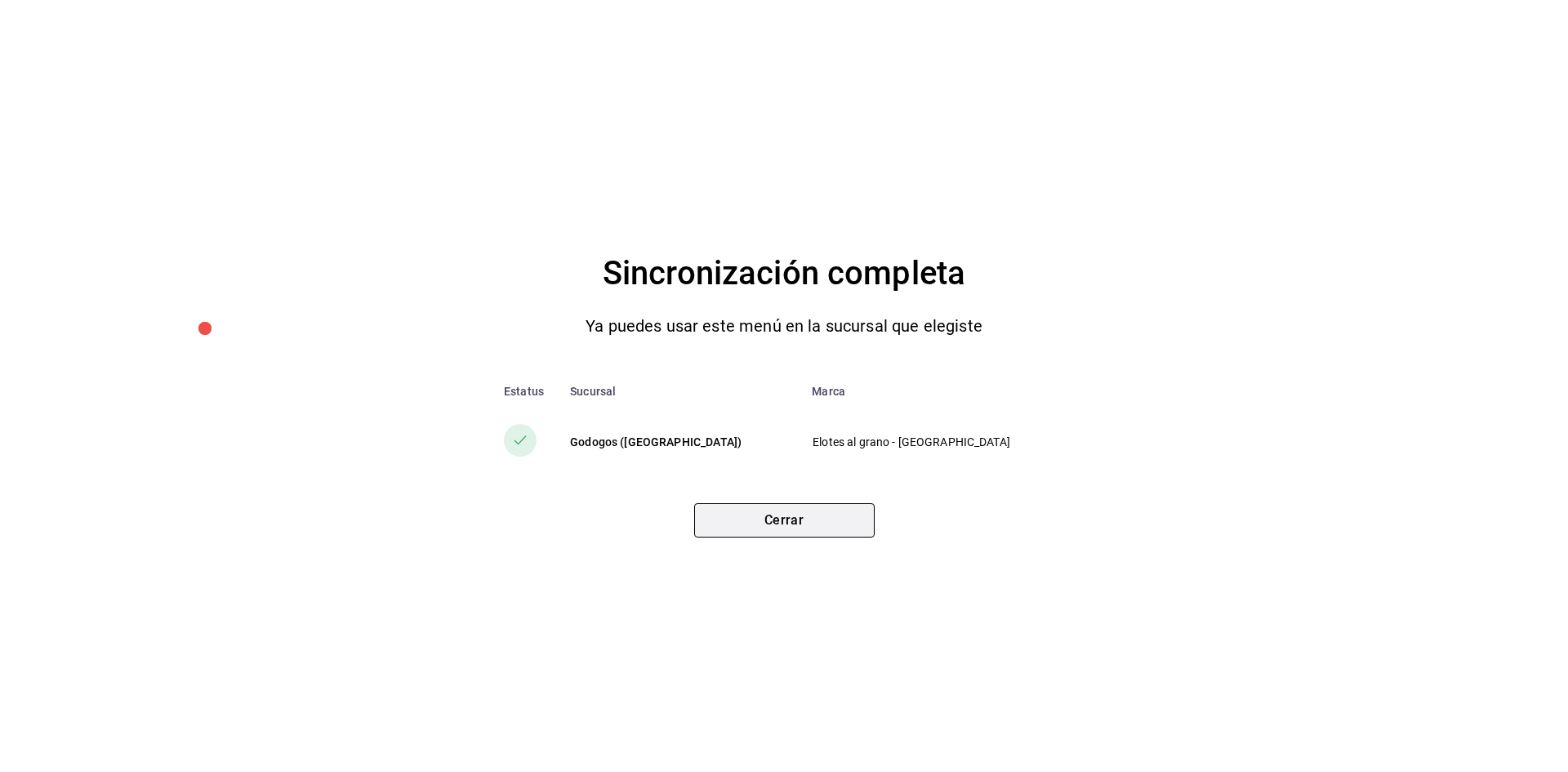
click at [793, 517] on button "Cerrar" at bounding box center [784, 520] width 180 height 34
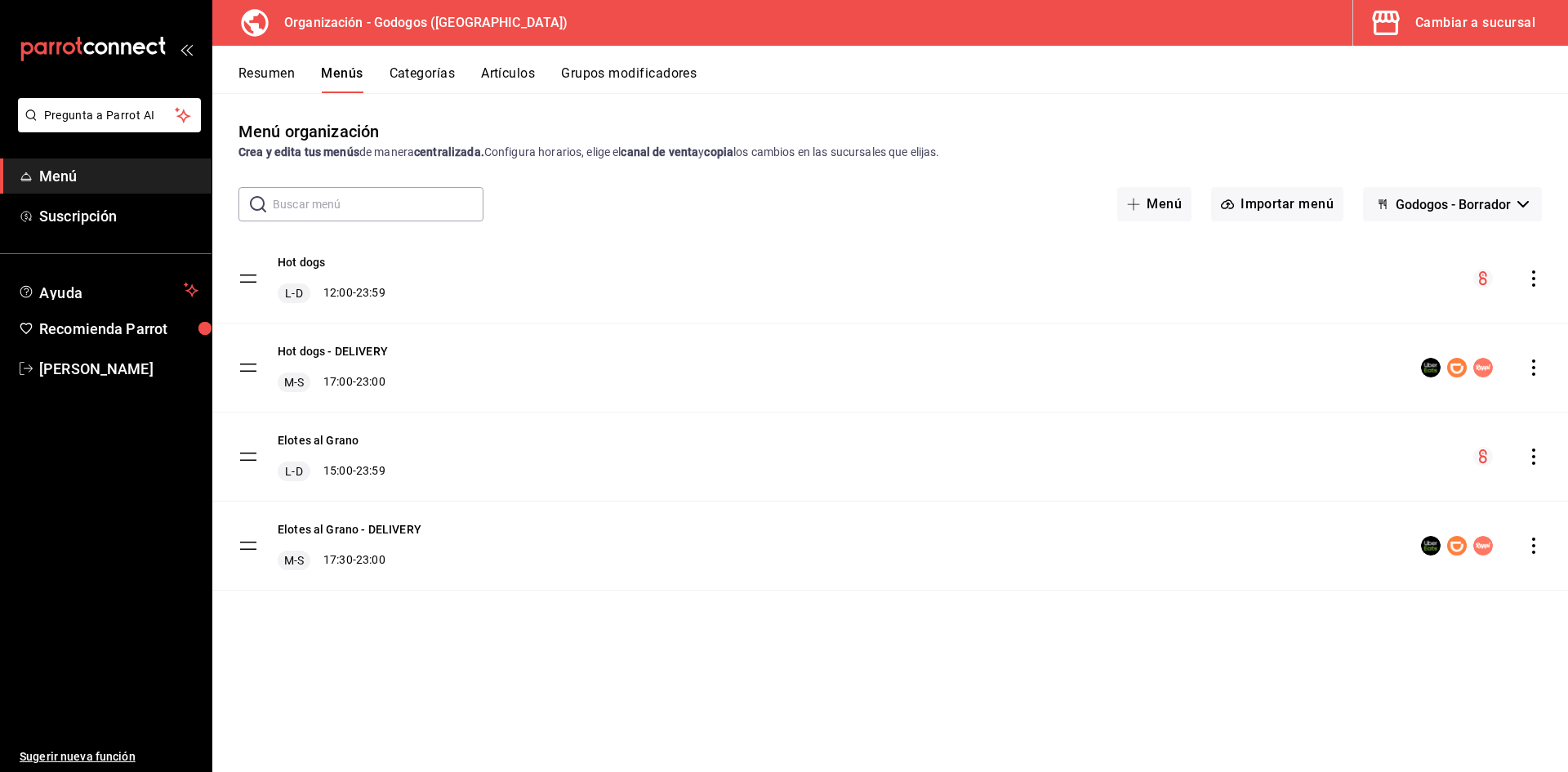
click at [1483, 34] on button "Cambiar a sucursal" at bounding box center [1454, 23] width 201 height 46
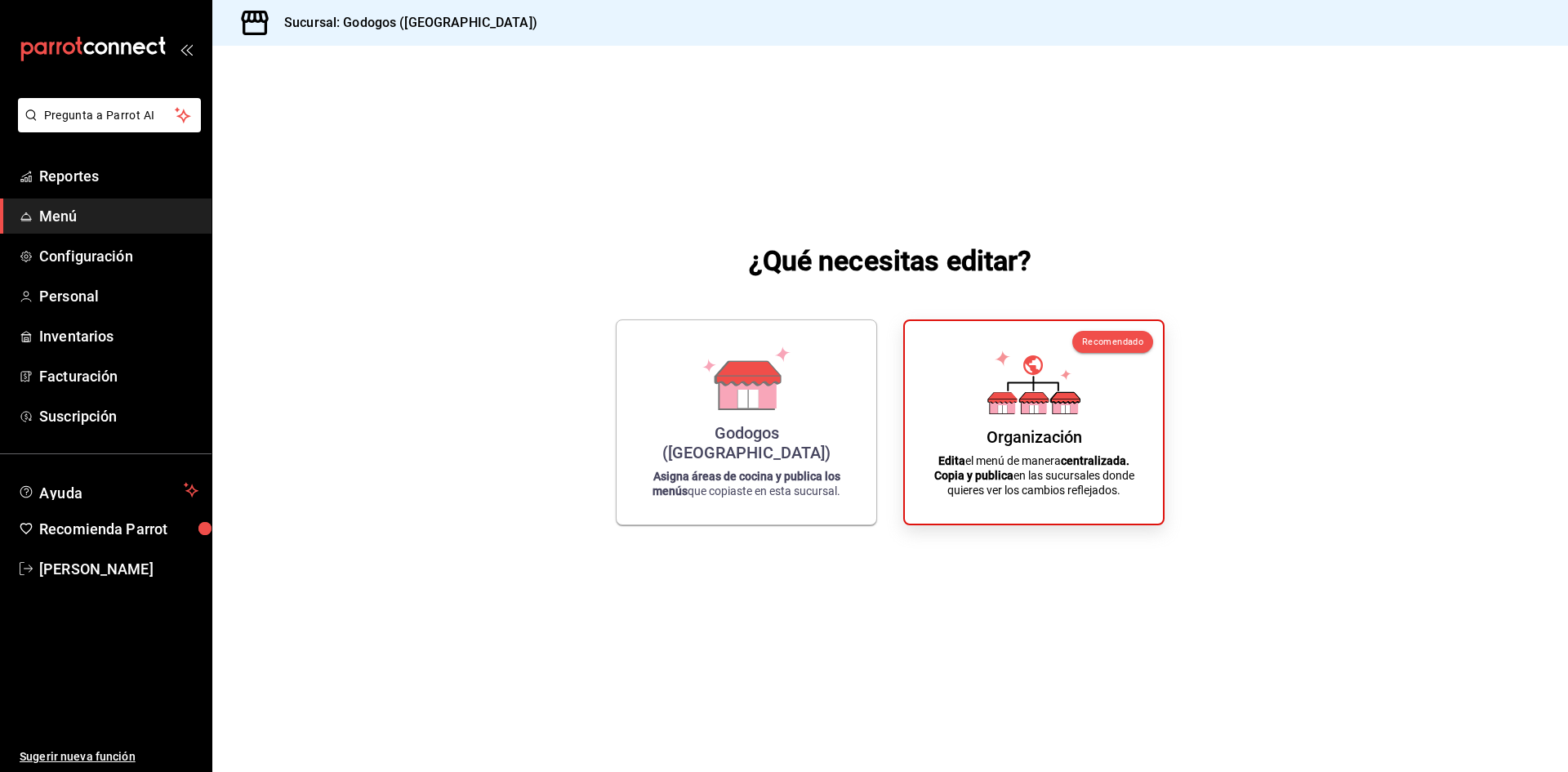
click at [772, 429] on div "Godogos (Monterrey) Asigna áreas de cocina y publica los menús que copiaste en …" at bounding box center [746, 421] width 221 height 178
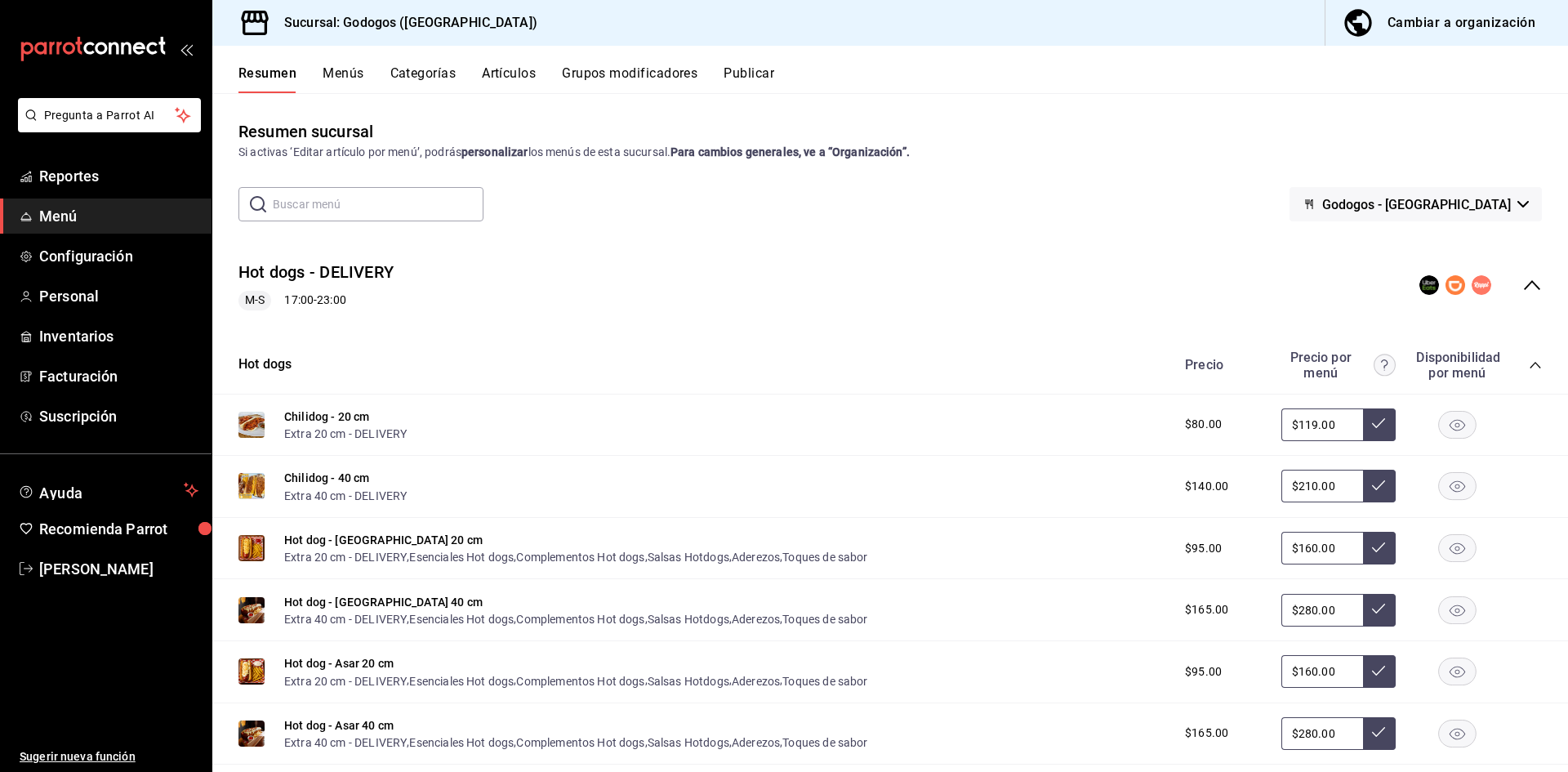
click at [1522, 286] on icon "collapse-menu-row" at bounding box center [1532, 285] width 19 height 19
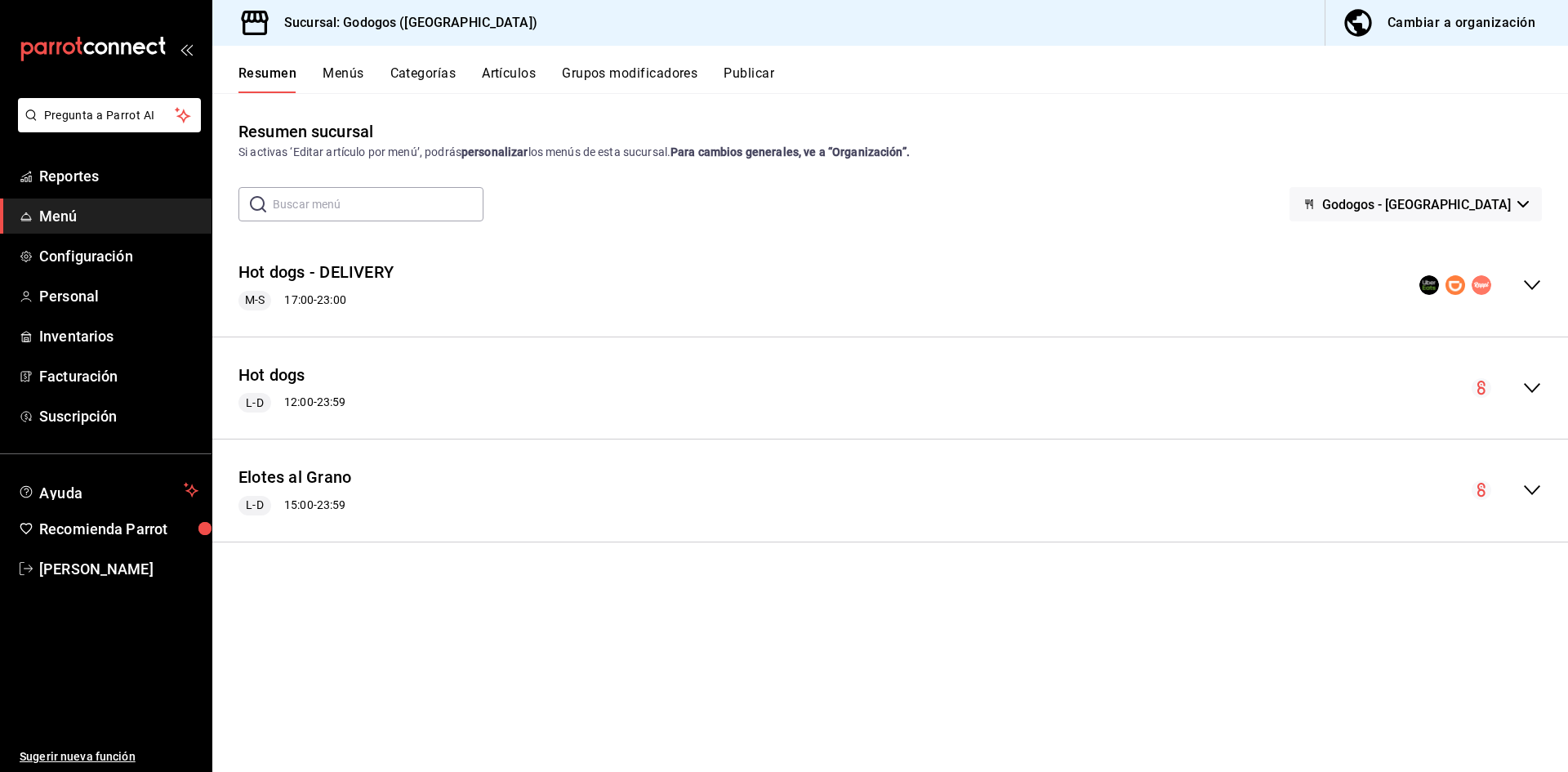
click at [1527, 208] on button "Godogos - [GEOGRAPHIC_DATA]" at bounding box center [1416, 203] width 252 height 34
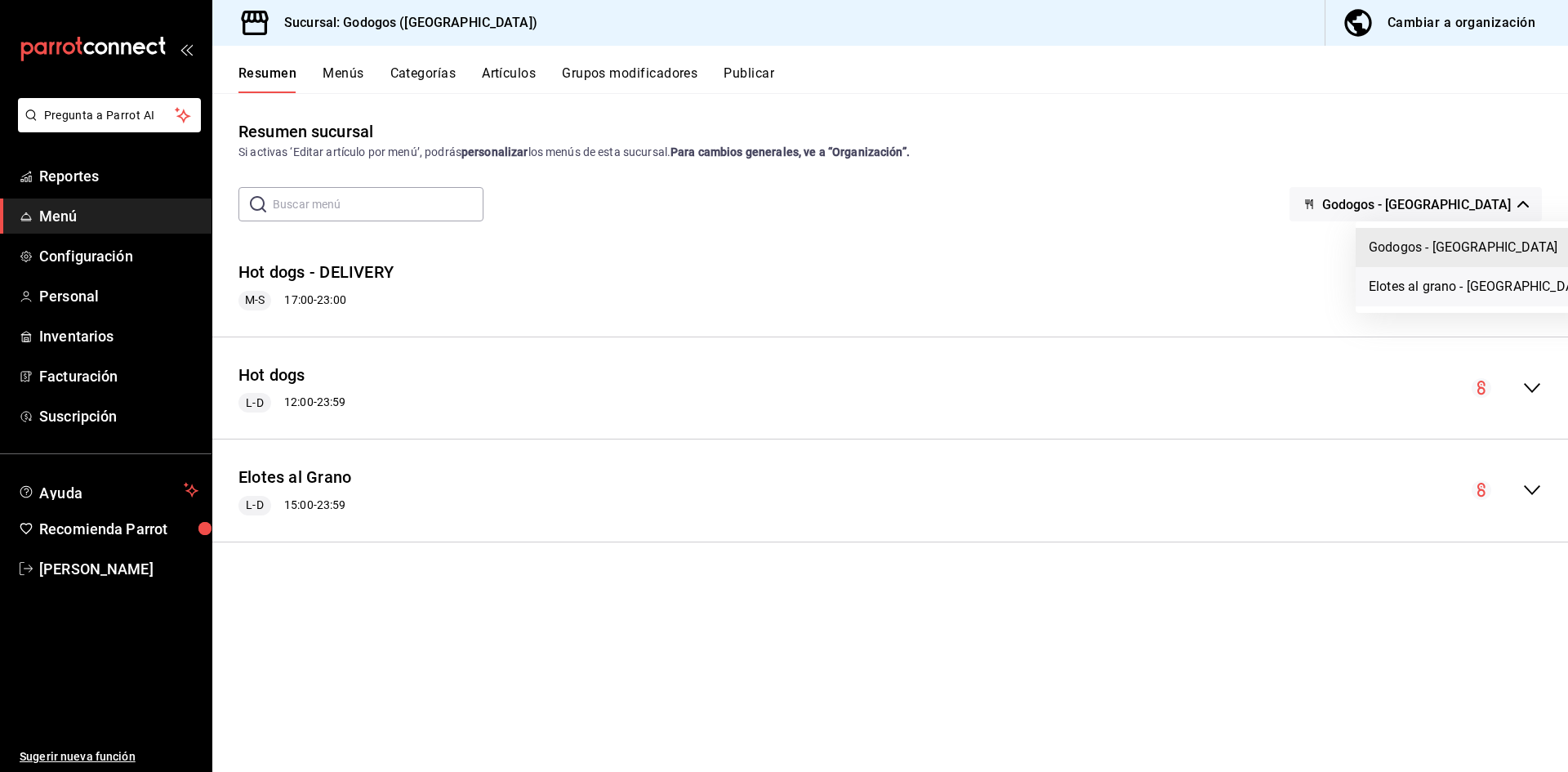
click at [1455, 283] on li "Elotes al grano - Monterrey" at bounding box center [1480, 287] width 249 height 39
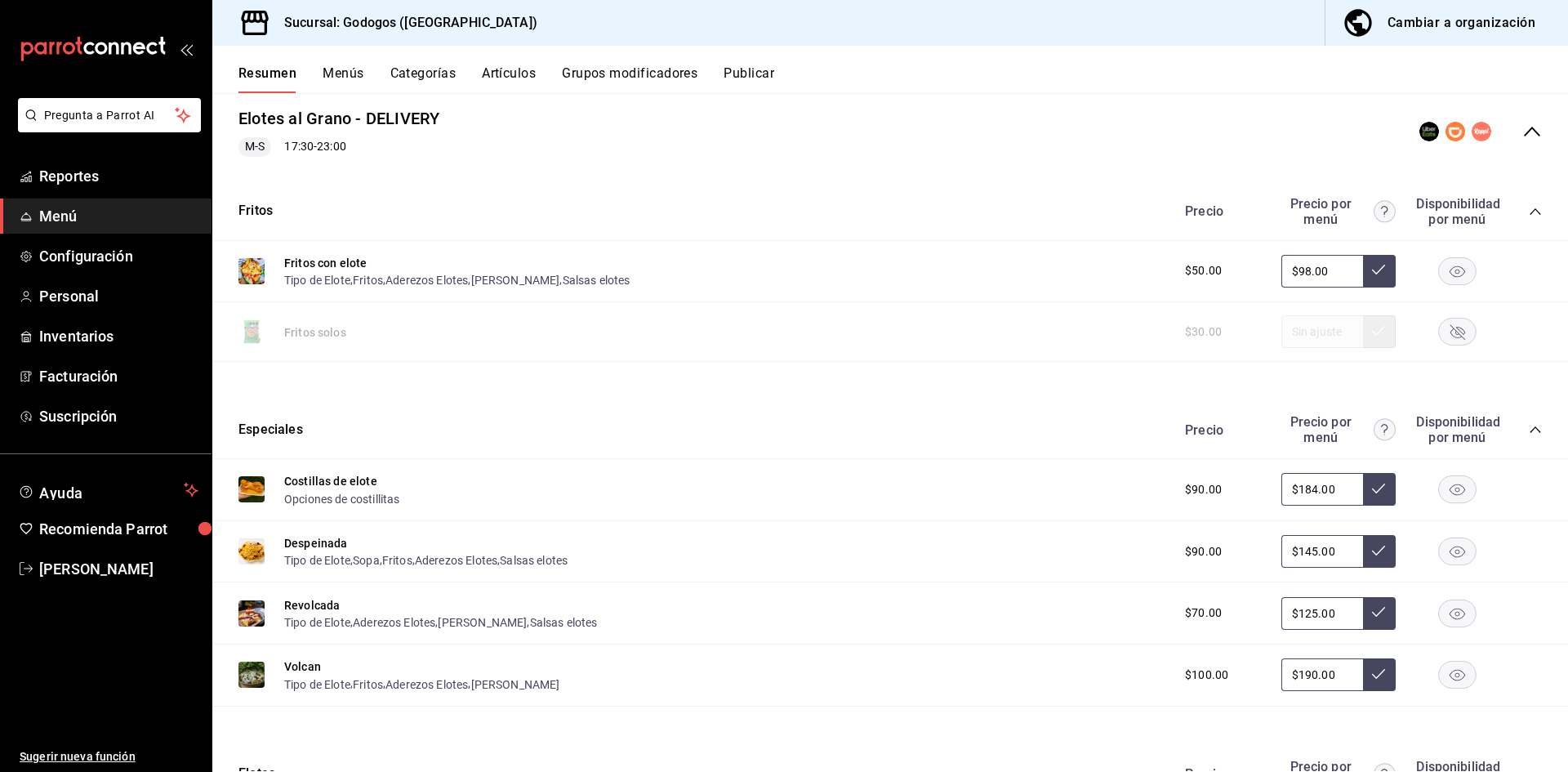
scroll to position [163, 0]
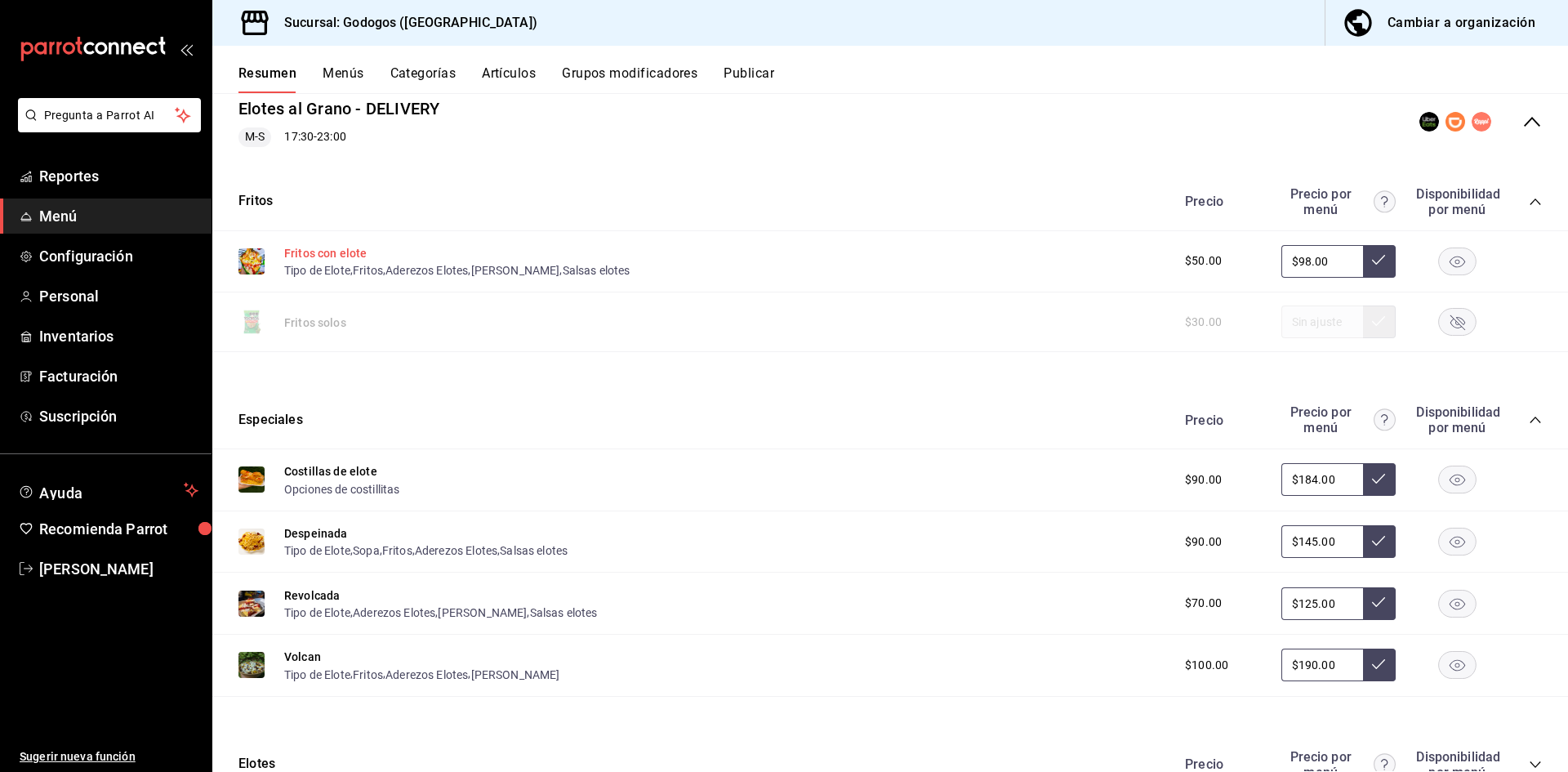
click at [350, 249] on button "Fritos con elote" at bounding box center [325, 253] width 82 height 17
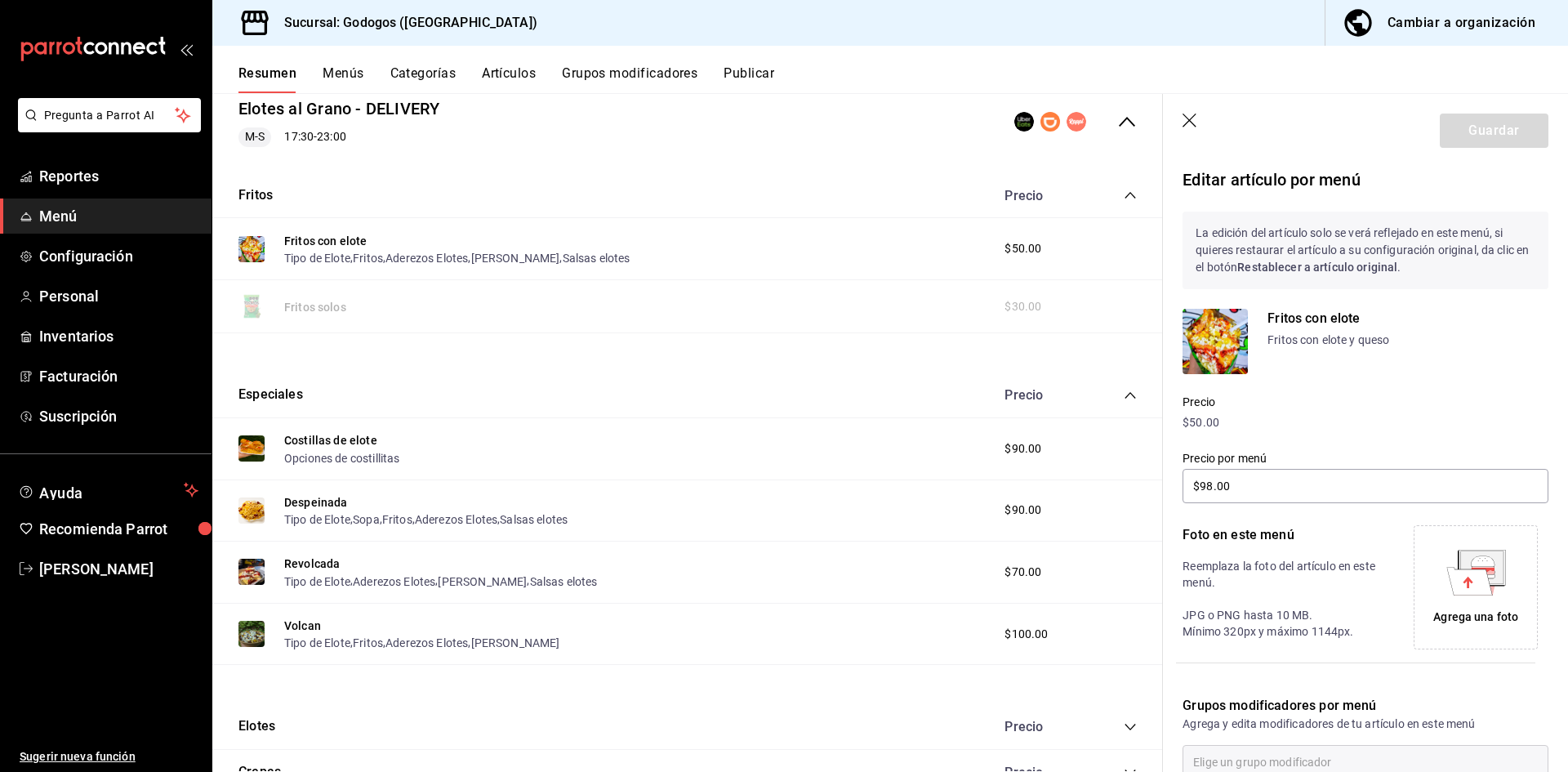
scroll to position [334, 0]
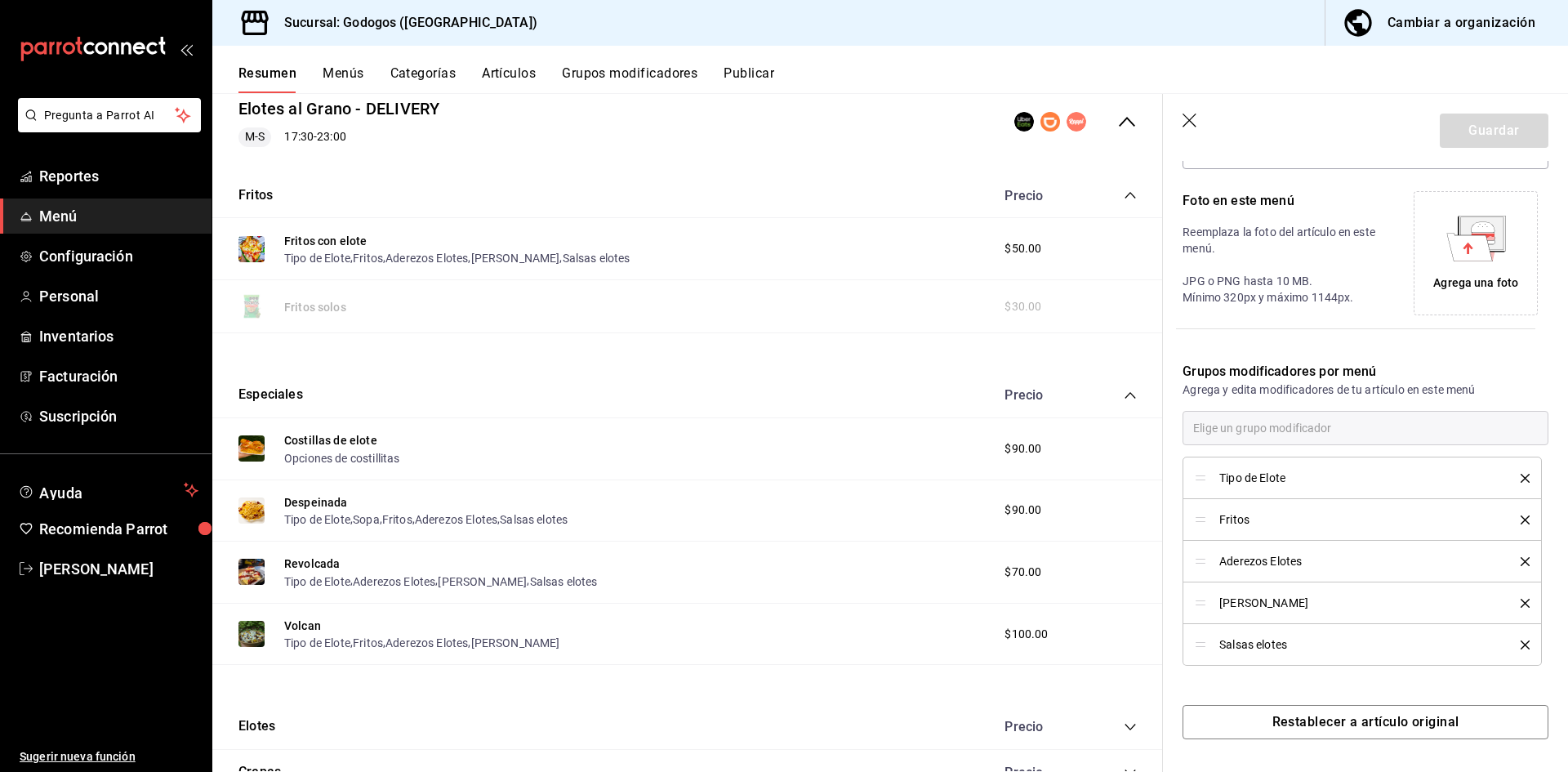
click at [609, 82] on button "Grupos modificadores" at bounding box center [629, 80] width 136 height 28
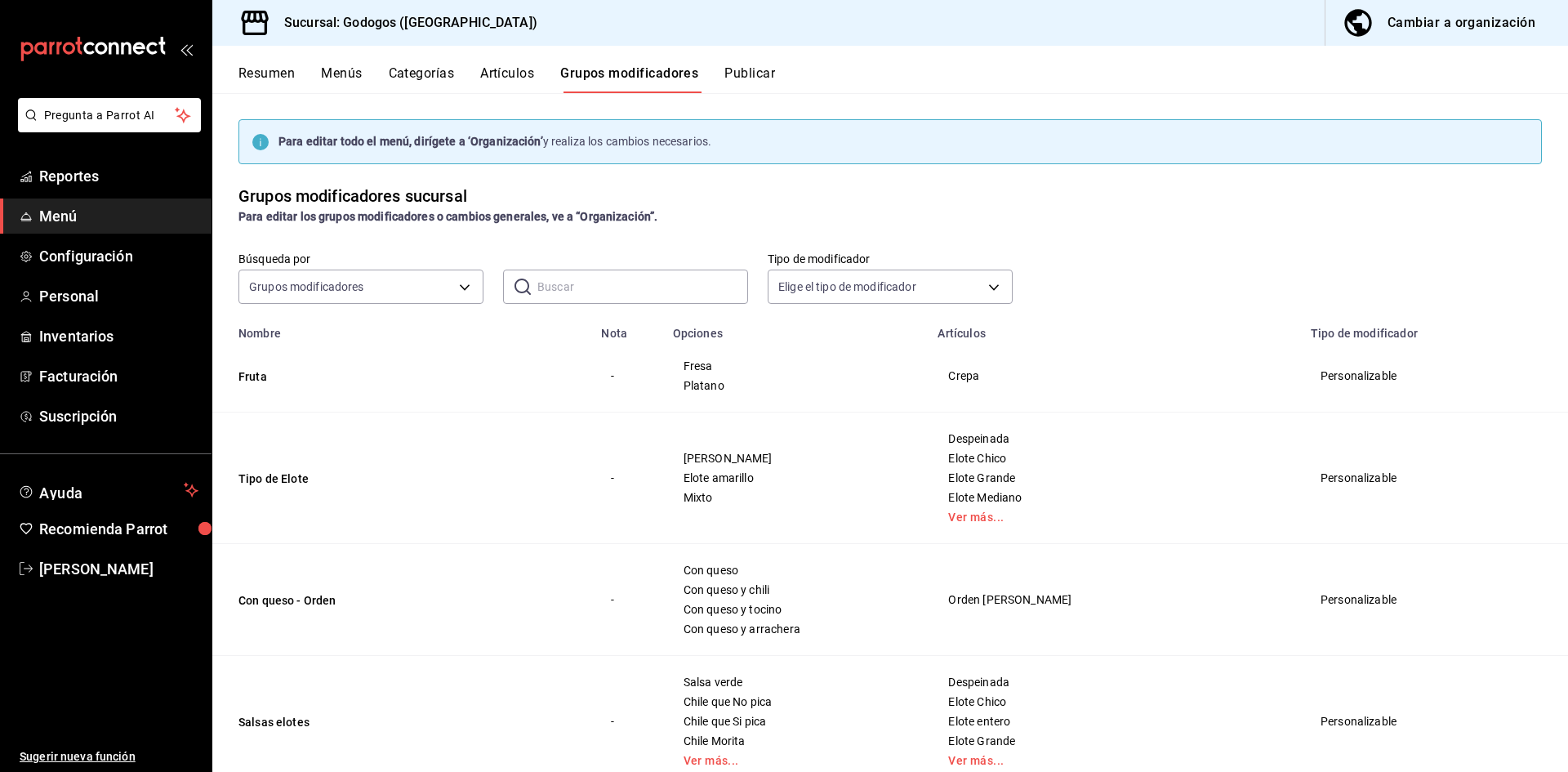
click at [570, 287] on input "text" at bounding box center [642, 287] width 210 height 32
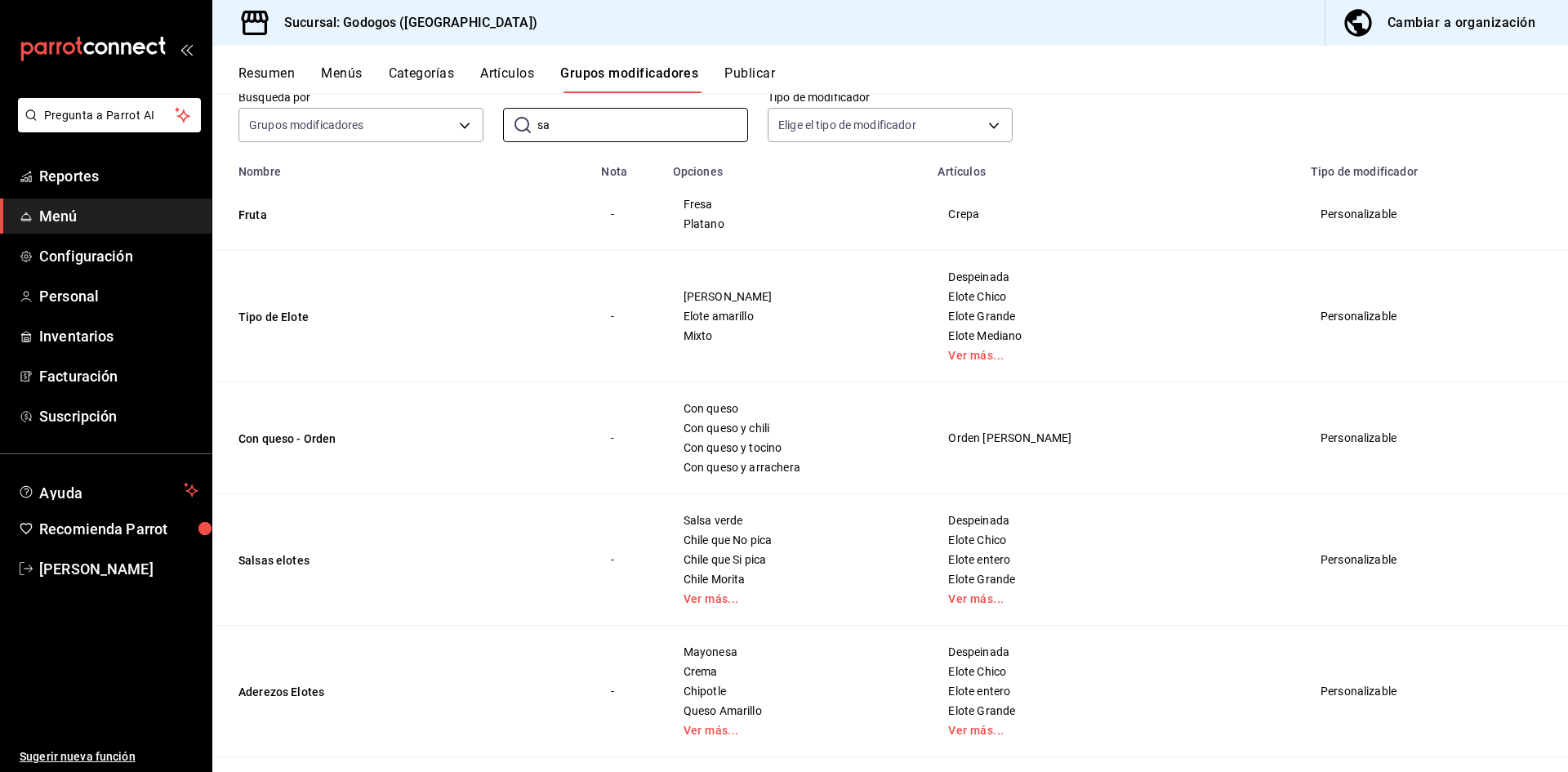
scroll to position [163, 0]
type input "sa"
click at [747, 598] on link "Ver más..." at bounding box center [795, 597] width 224 height 11
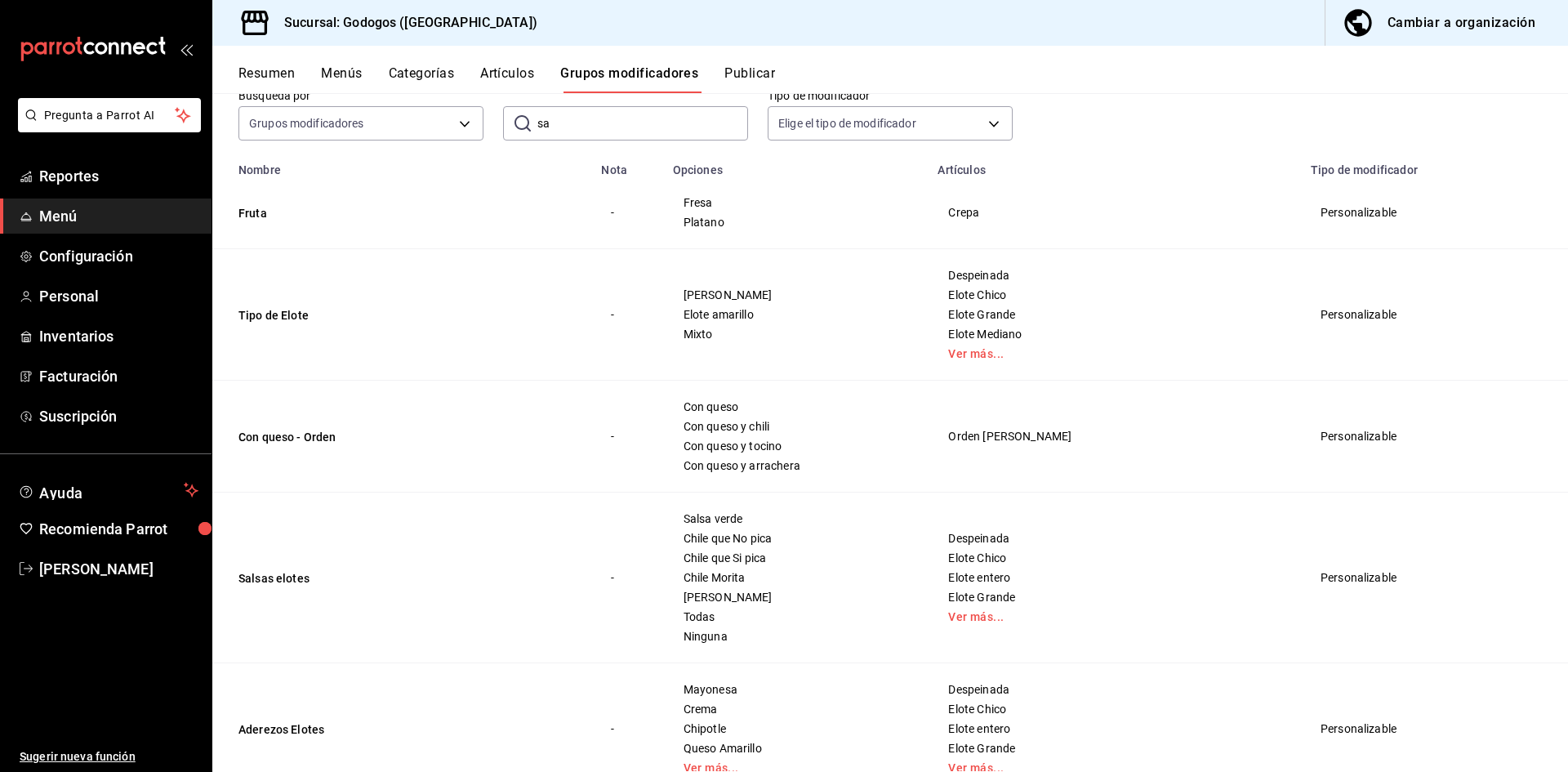
scroll to position [0, 0]
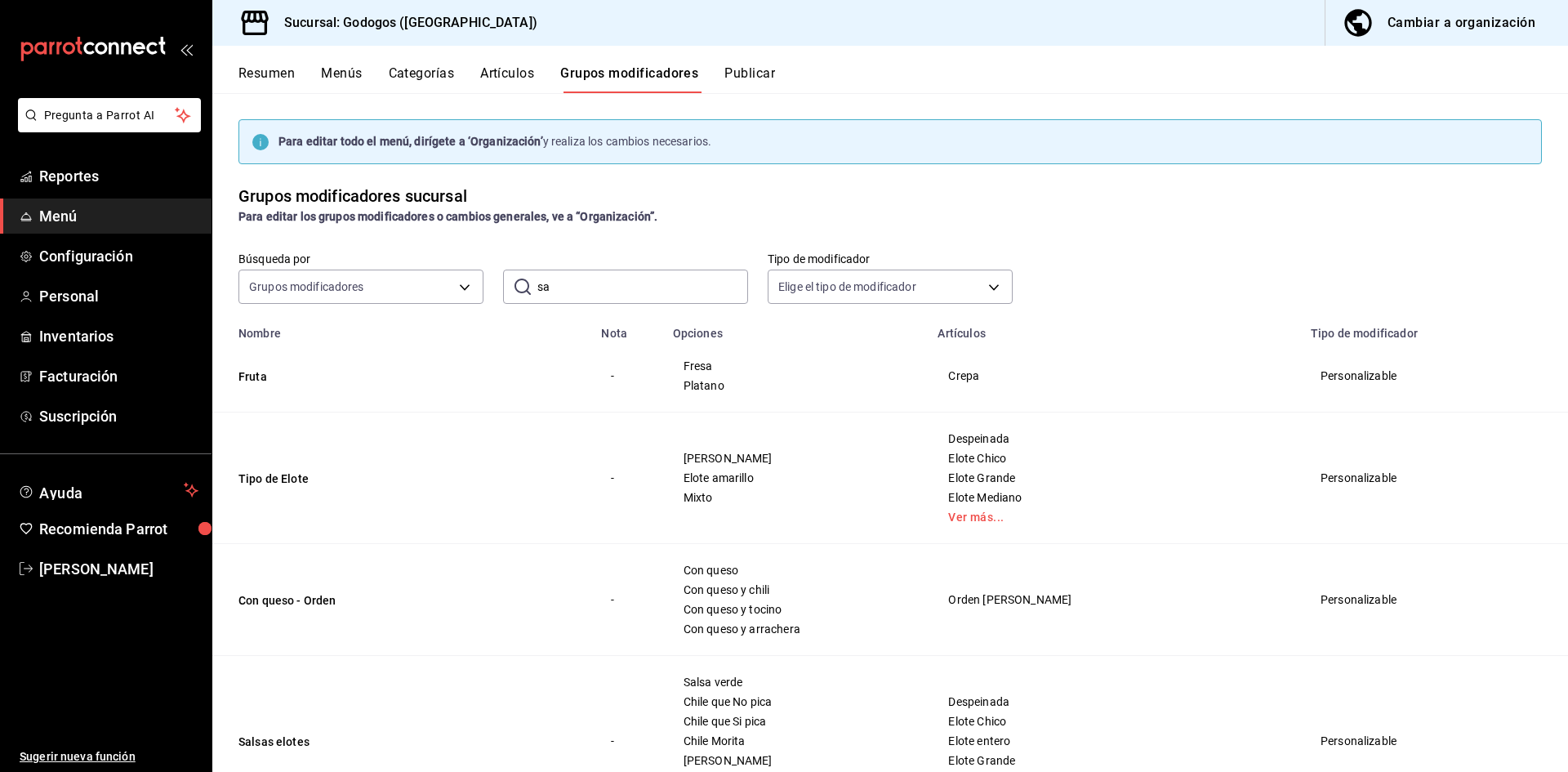
click at [351, 75] on button "Menús" at bounding box center [341, 80] width 41 height 28
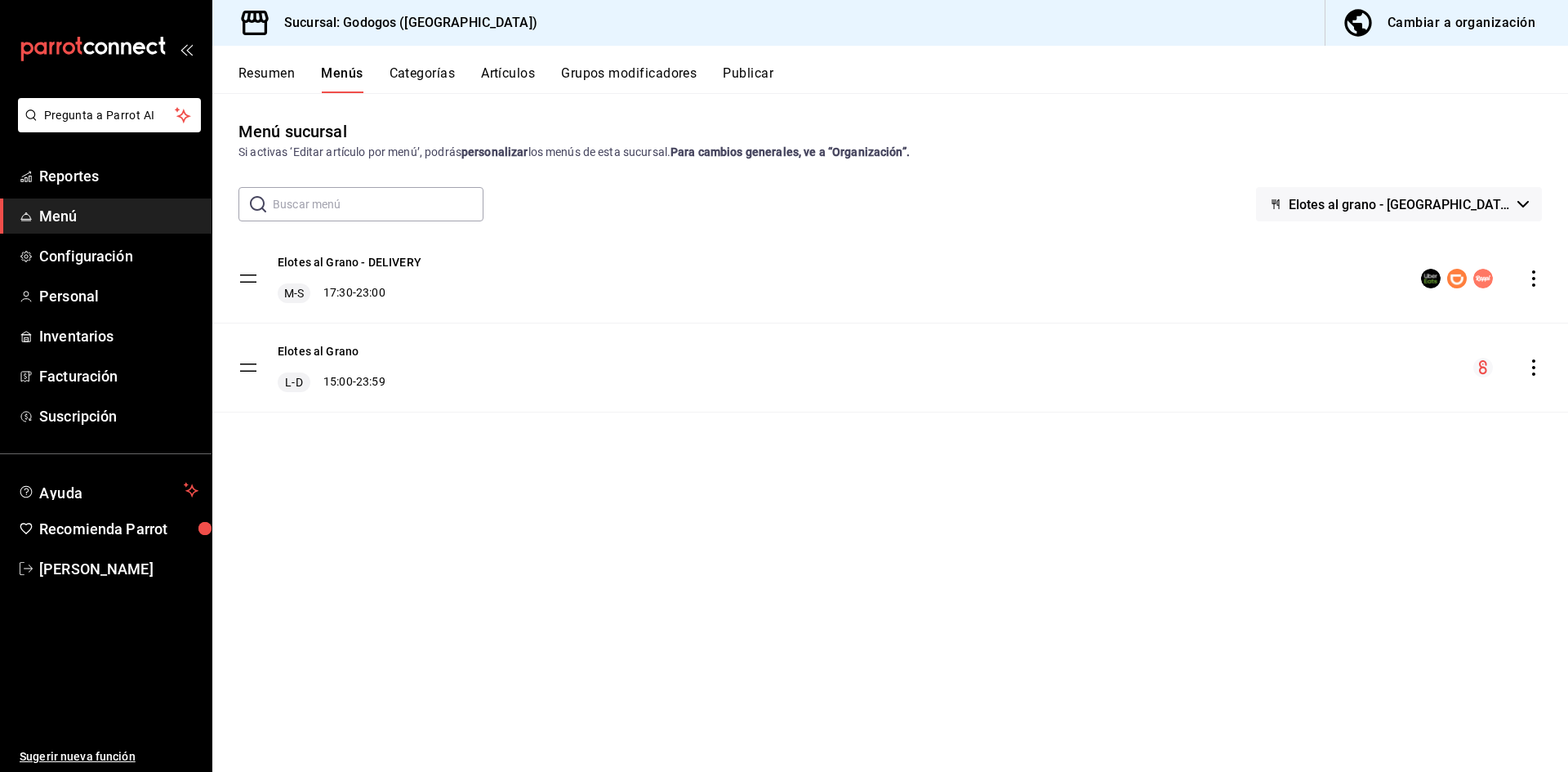
drag, startPoint x: 1558, startPoint y: 356, endPoint x: 1536, endPoint y: 73, distance: 283.9
click at [1537, 368] on icon "actions" at bounding box center [1533, 367] width 17 height 17
click at [754, 66] on div at bounding box center [784, 386] width 1568 height 772
click at [754, 70] on button "Publicar" at bounding box center [748, 80] width 51 height 28
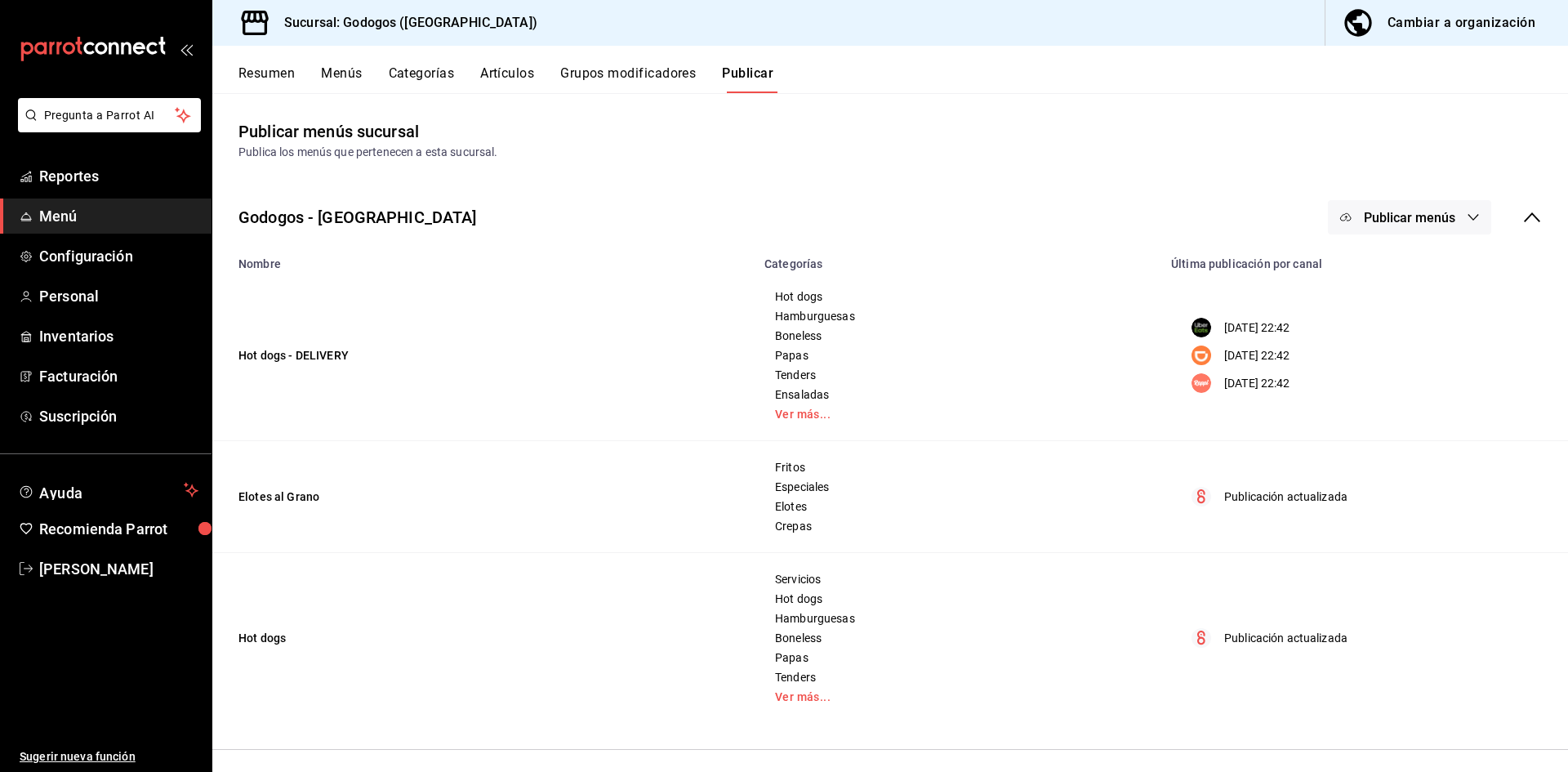
click at [1523, 220] on icon at bounding box center [1532, 217] width 19 height 19
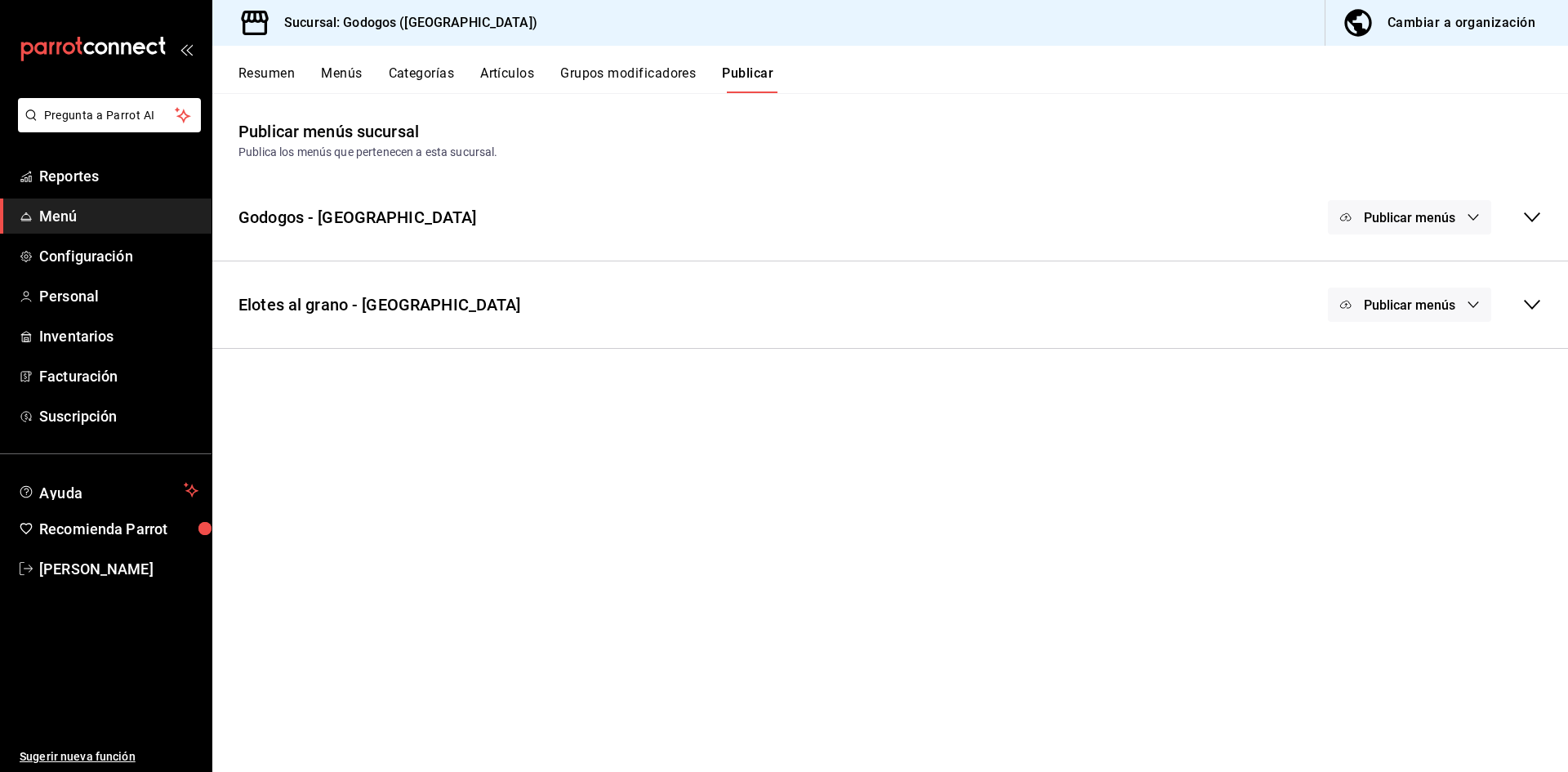
click at [1522, 307] on icon at bounding box center [1532, 305] width 19 height 19
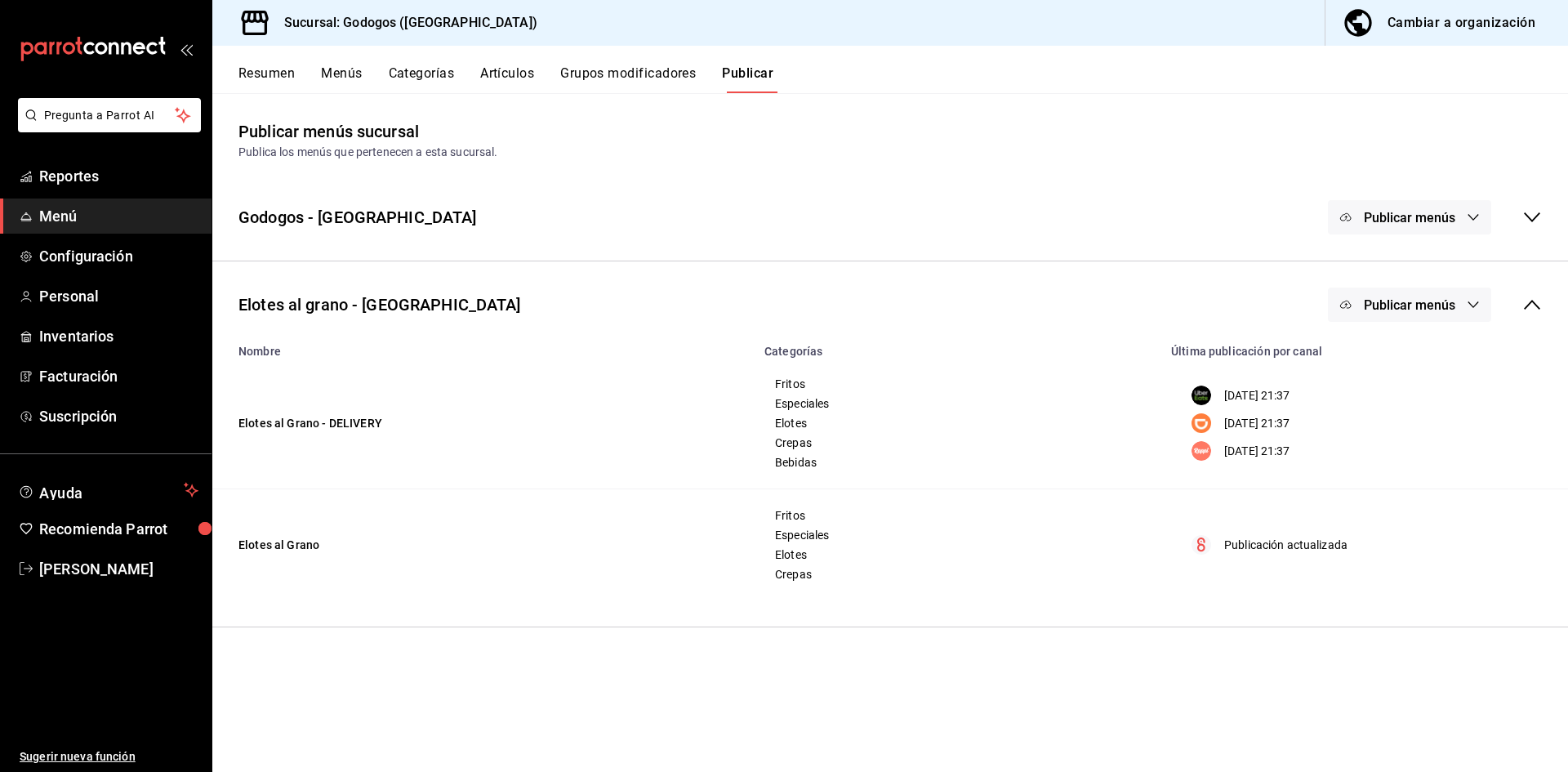
click at [1473, 307] on icon "button" at bounding box center [1473, 304] width 11 height 6
click at [1414, 362] on span "Uber Eats" at bounding box center [1432, 358] width 78 height 18
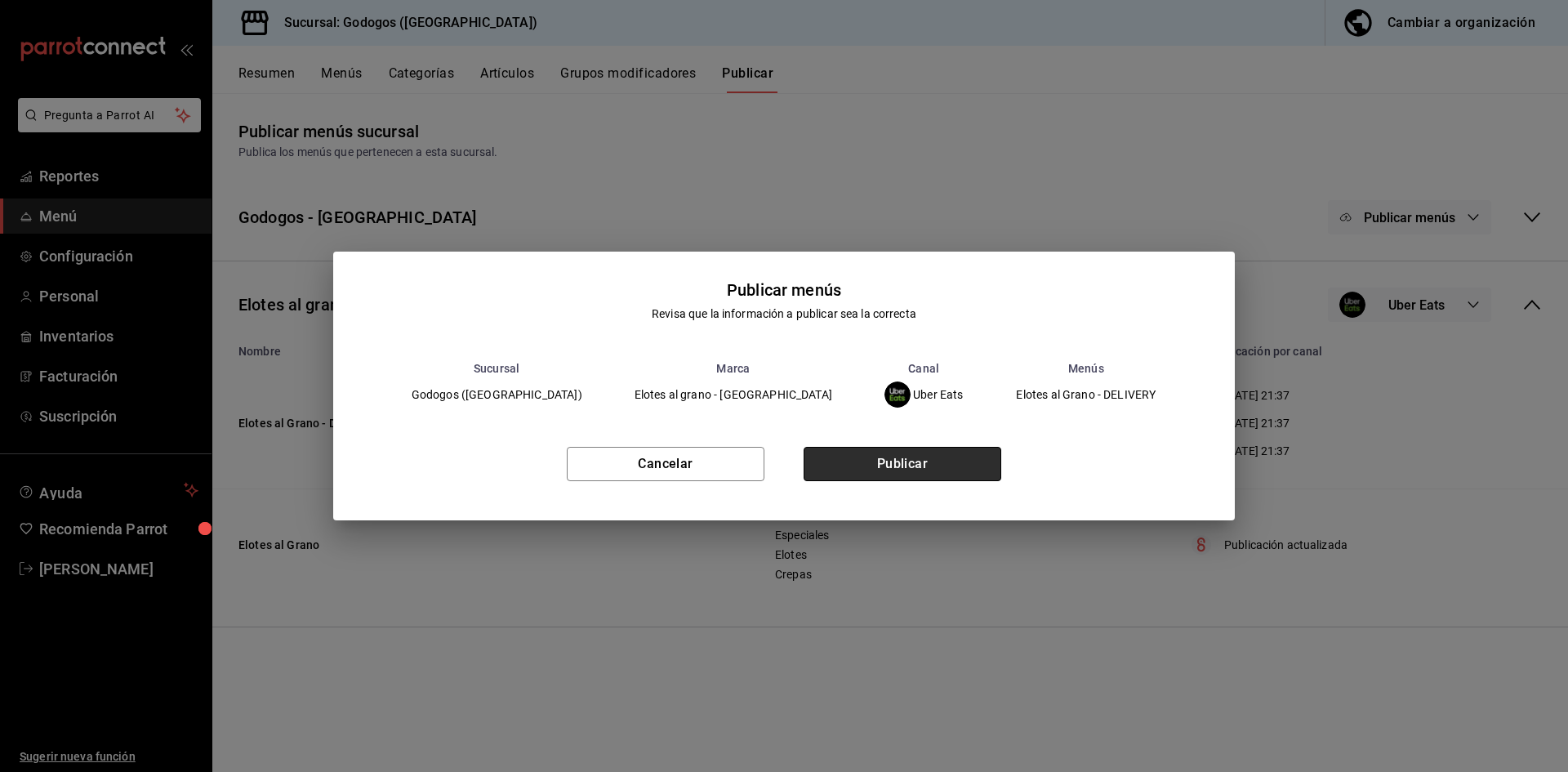
click at [887, 460] on button "Publicar" at bounding box center [902, 464] width 198 height 34
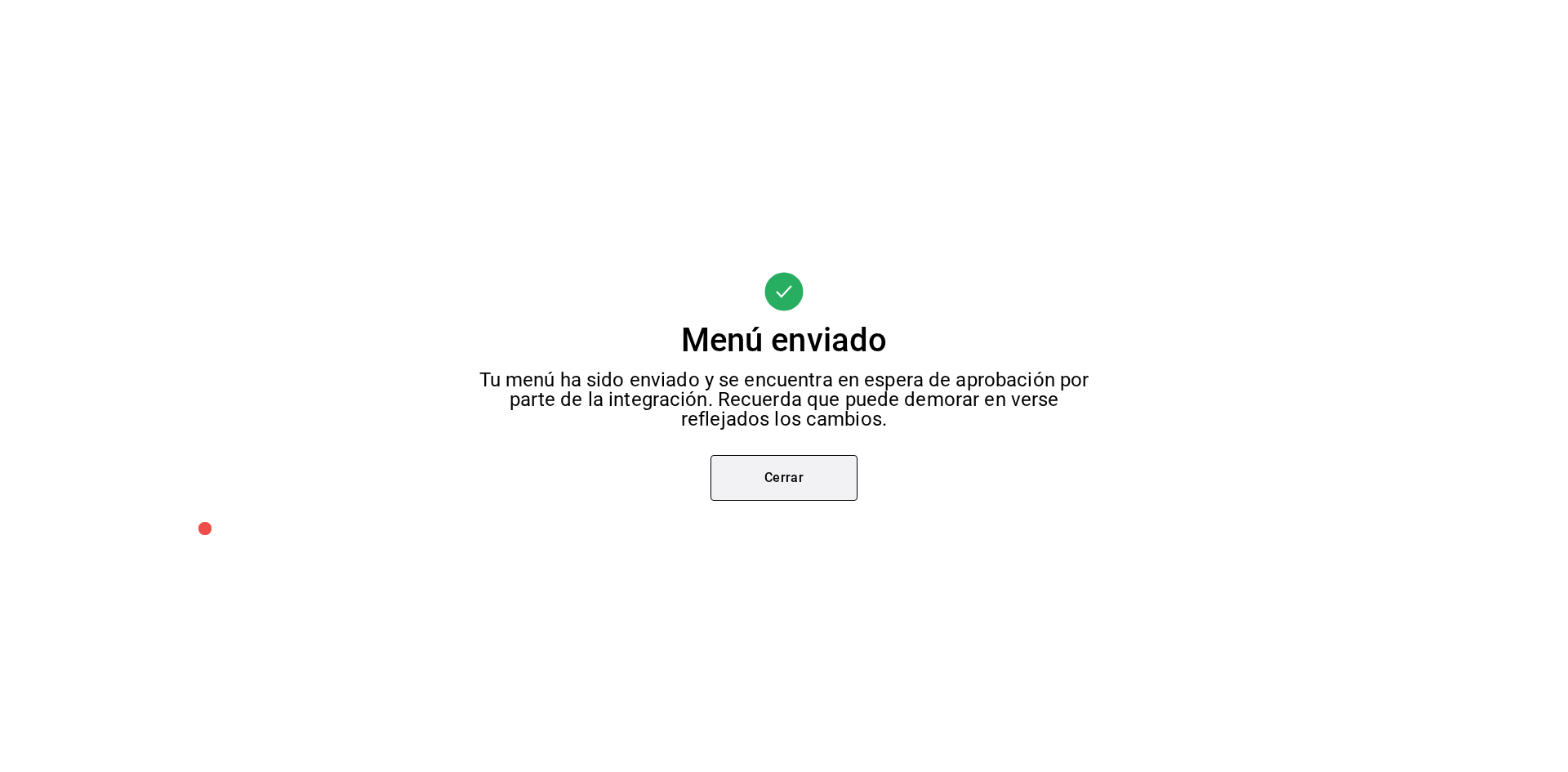
click at [820, 476] on button "Cerrar" at bounding box center [784, 478] width 147 height 46
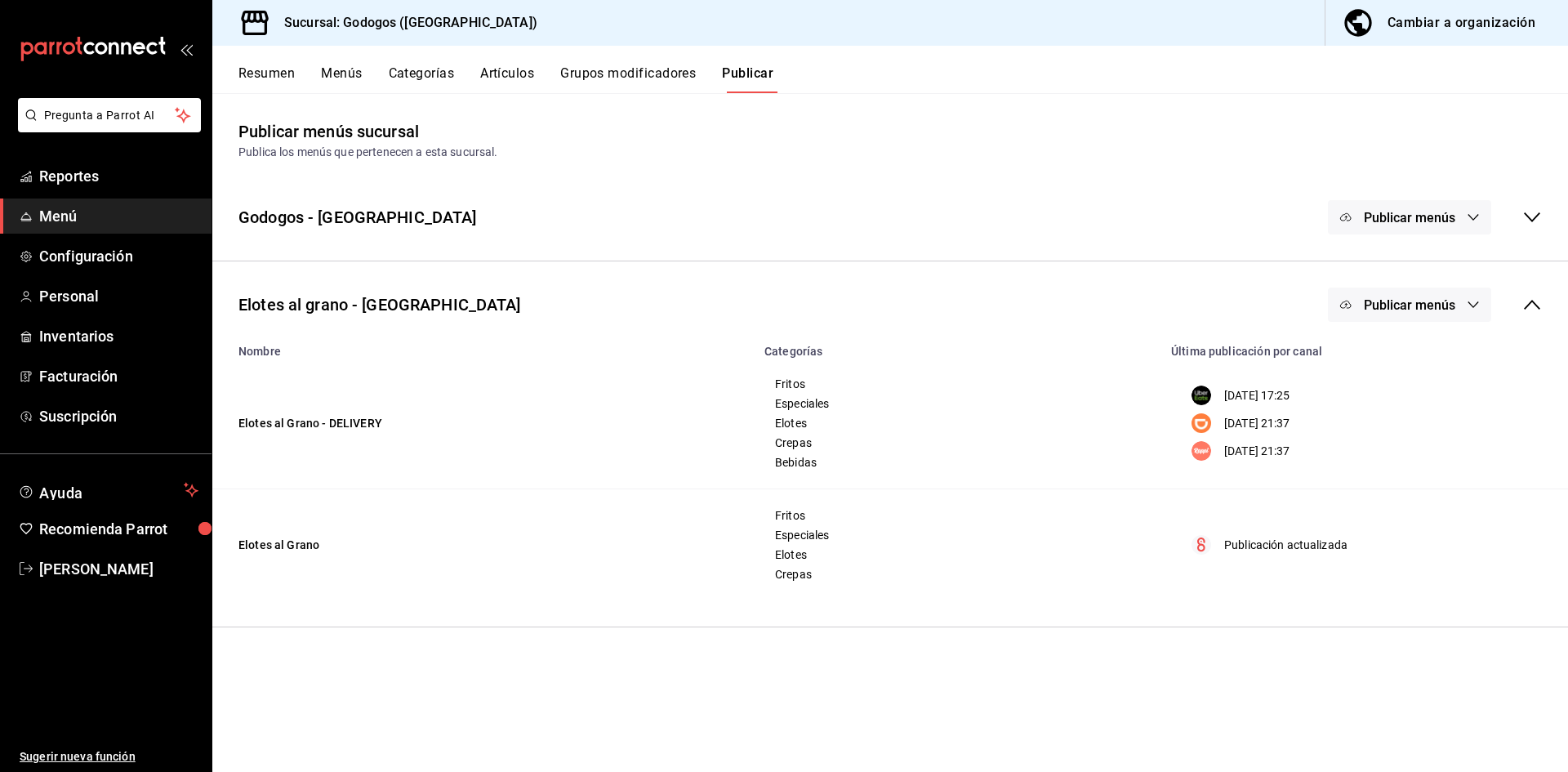
click at [1460, 304] on button "Publicar menús" at bounding box center [1409, 304] width 163 height 34
click at [1398, 411] on span "DiDi Food" at bounding box center [1432, 404] width 78 height 18
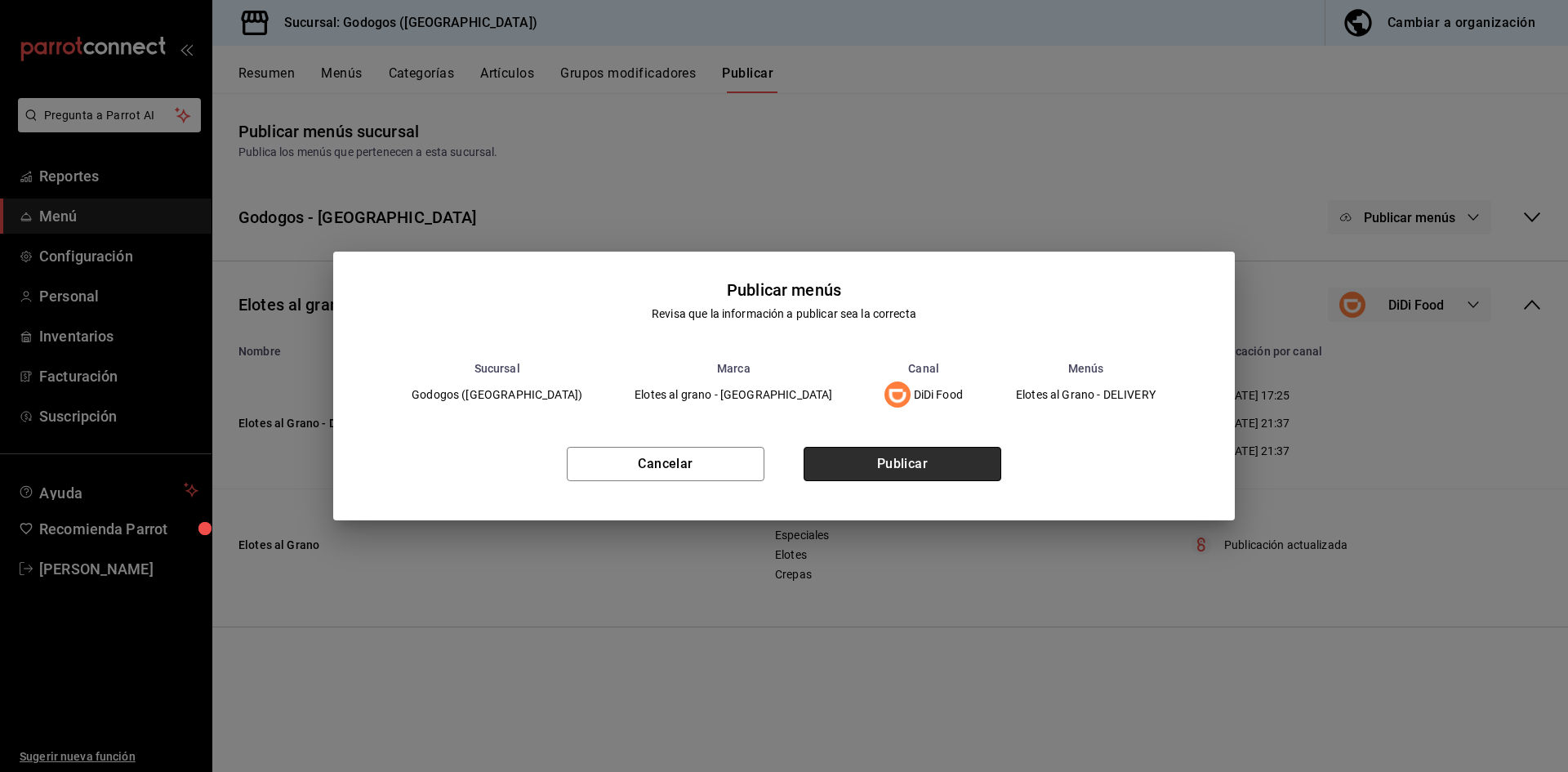
click at [886, 464] on button "Publicar" at bounding box center [902, 464] width 198 height 34
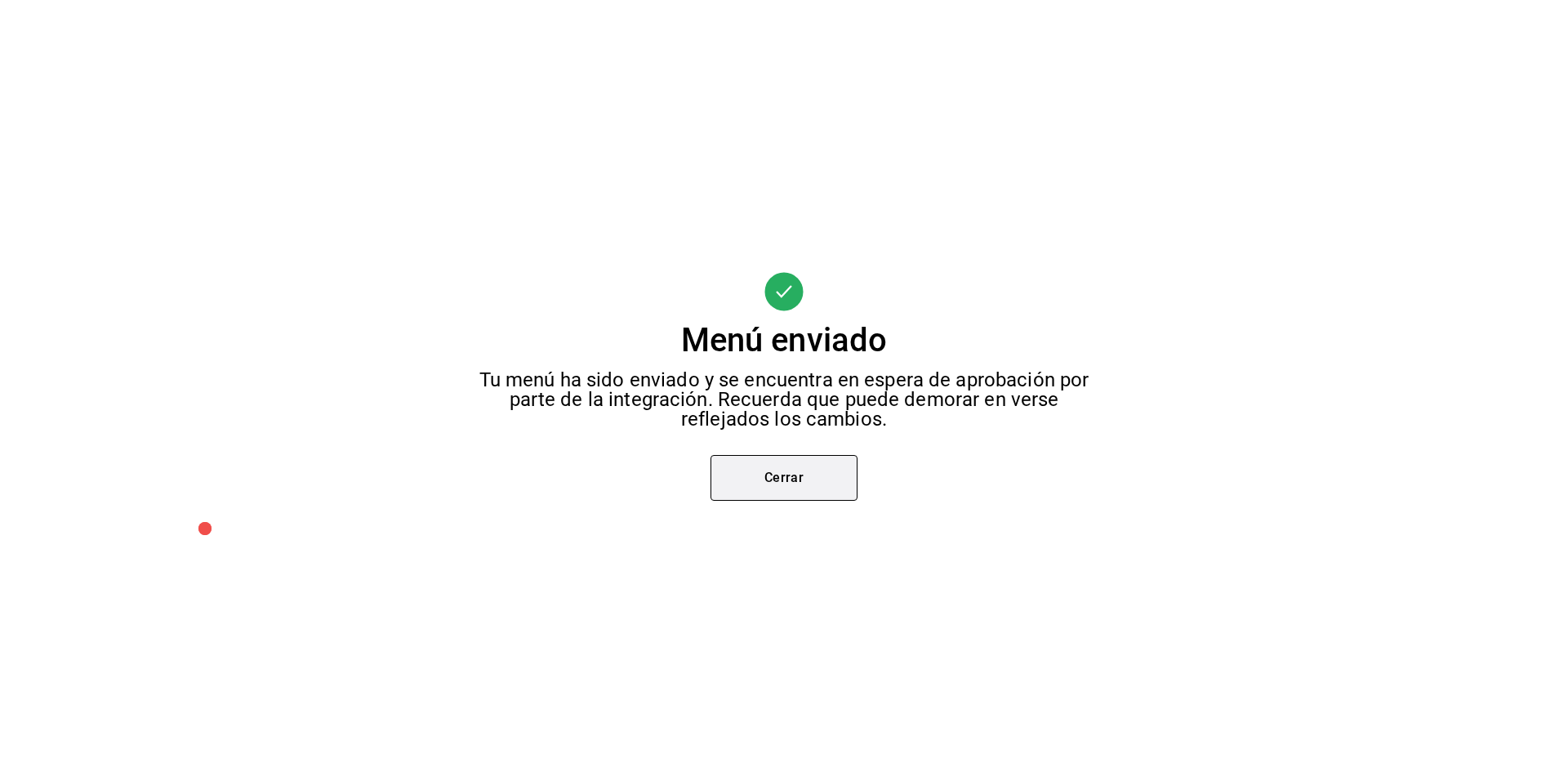
click at [833, 481] on button "Cerrar" at bounding box center [784, 478] width 147 height 46
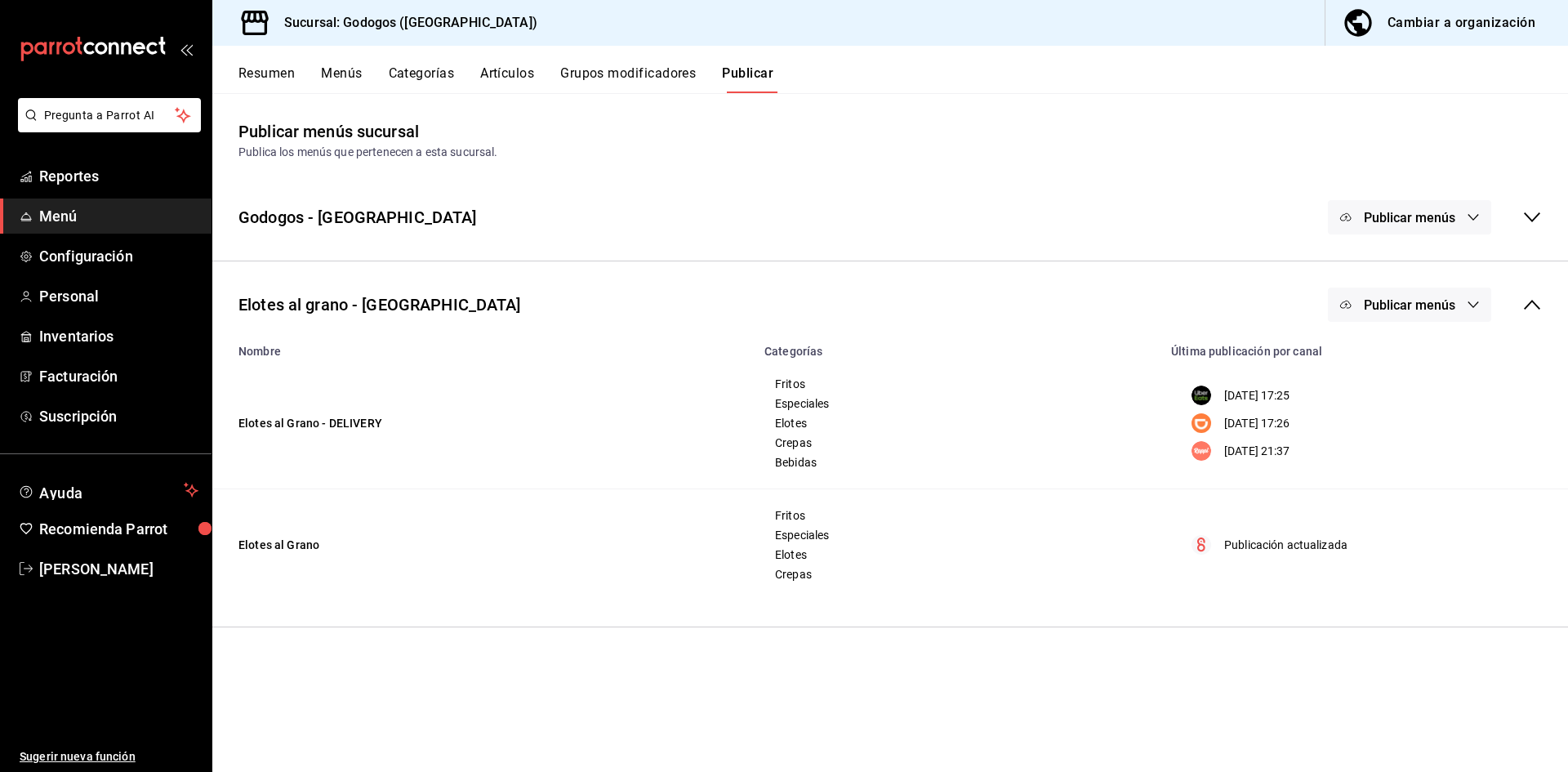
click at [1458, 304] on button "Publicar menús" at bounding box center [1409, 304] width 163 height 34
click at [1394, 457] on span "Rappi" at bounding box center [1432, 450] width 78 height 18
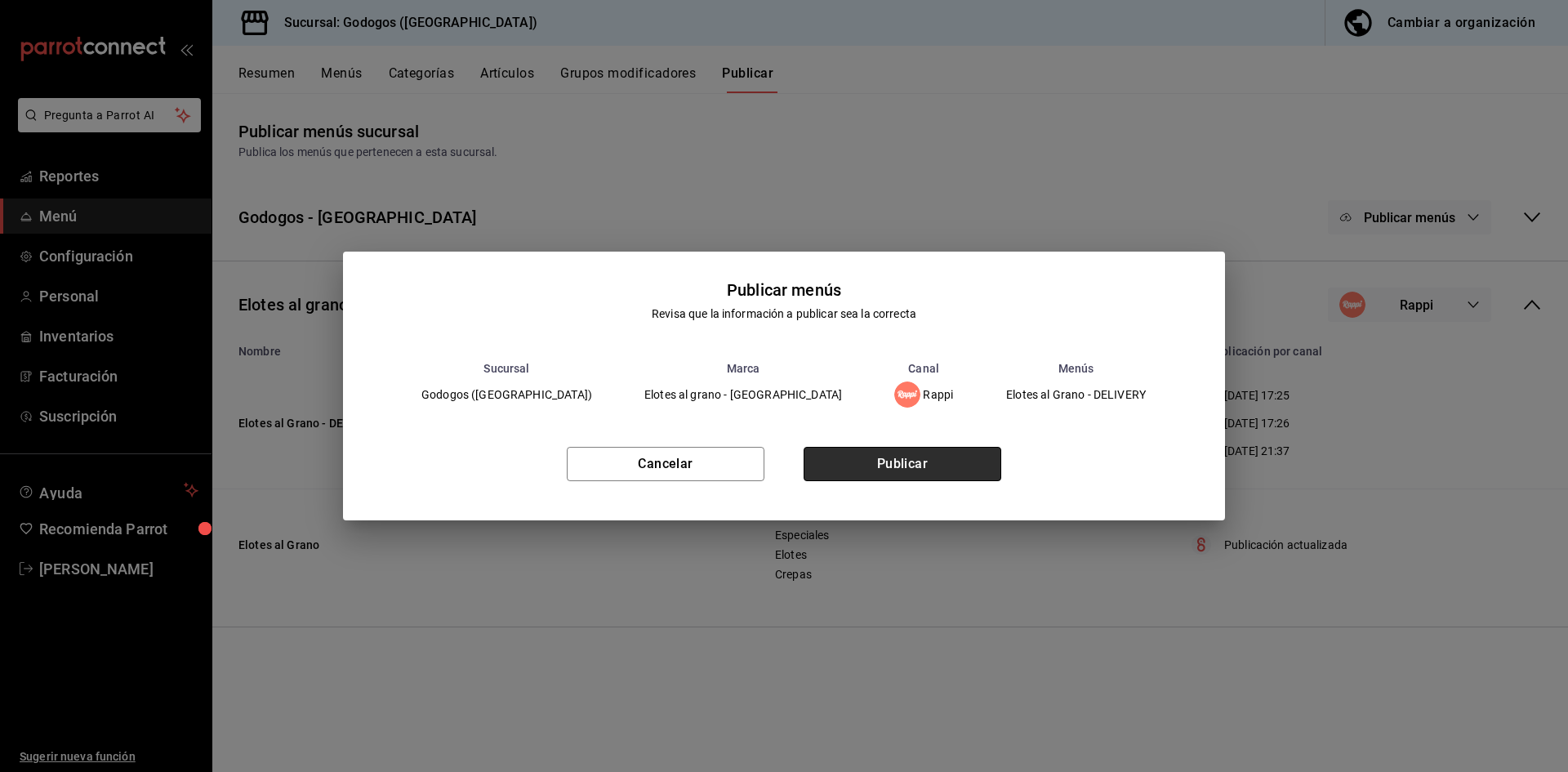
click at [873, 464] on button "Publicar" at bounding box center [902, 464] width 198 height 34
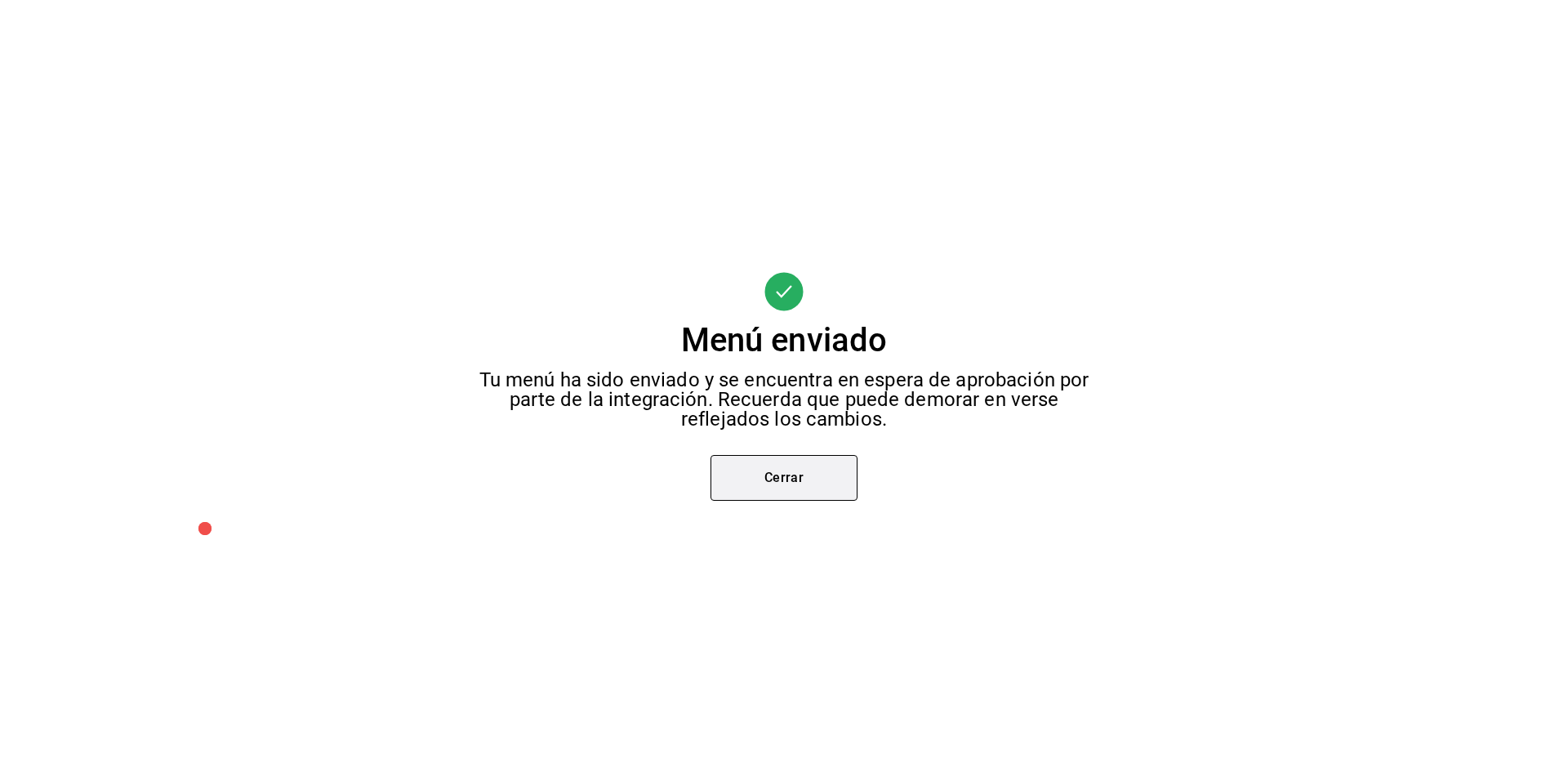
click at [826, 475] on button "Cerrar" at bounding box center [784, 478] width 147 height 46
